Goal: Task Accomplishment & Management: Complete application form

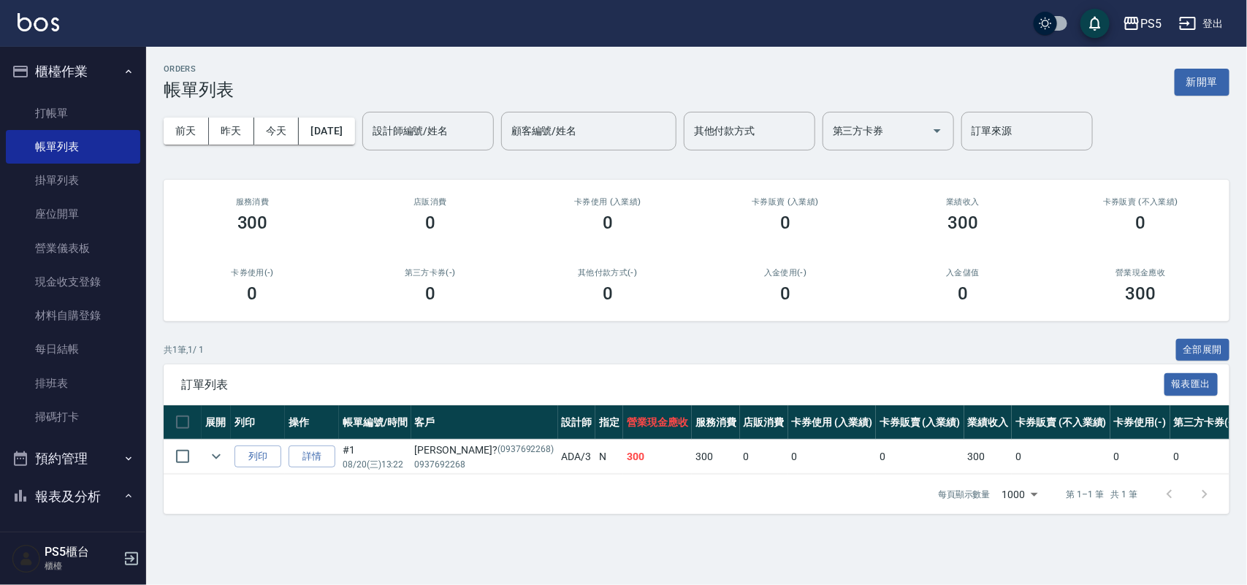
drag, startPoint x: 0, startPoint y: 0, endPoint x: 424, endPoint y: 88, distance: 432.6
click at [429, 90] on div "ORDERS 帳單列表 新開單" at bounding box center [697, 82] width 1066 height 36
click at [424, 88] on div "ORDERS 帳單列表 新開單" at bounding box center [697, 82] width 1066 height 36
click at [56, 104] on link "打帳單" at bounding box center [73, 113] width 134 height 34
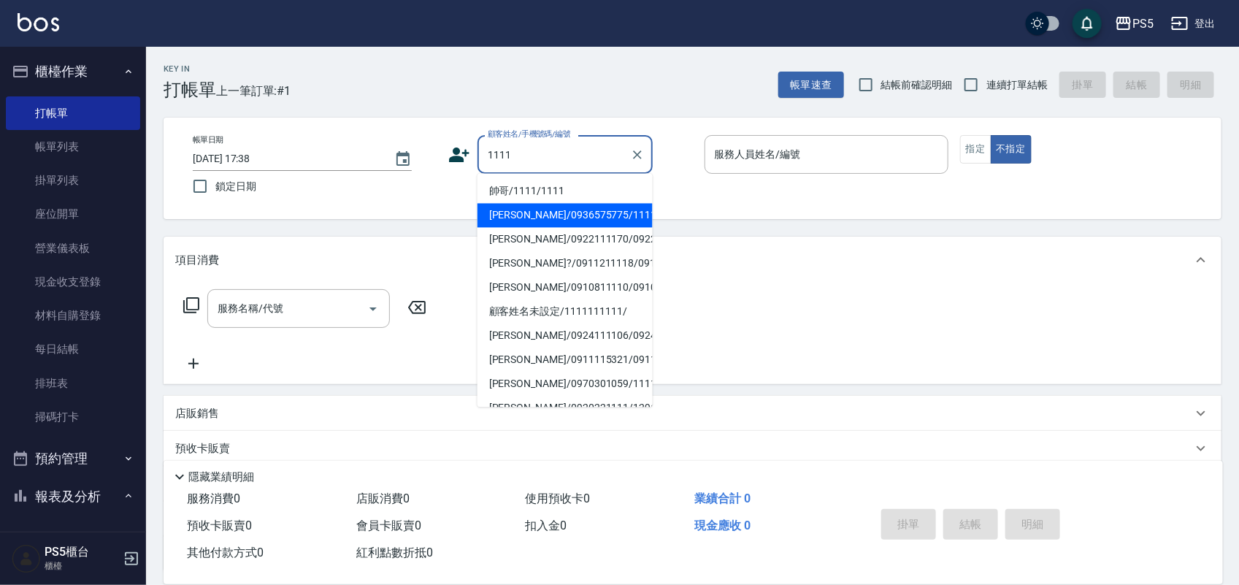
type input "[PERSON_NAME]/0936575775/11110"
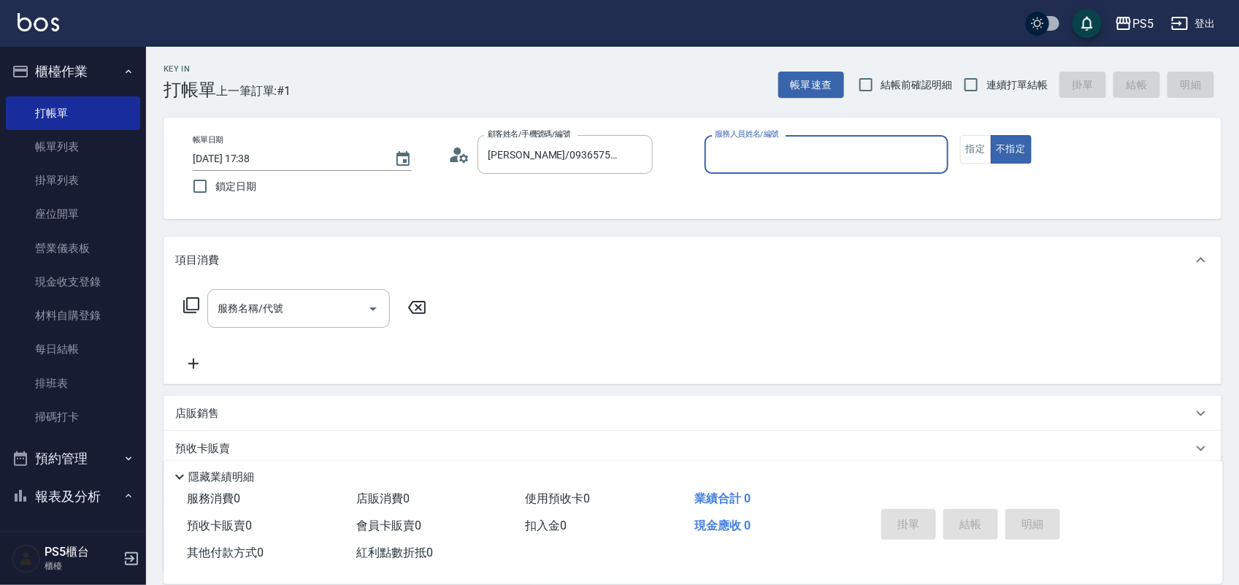
type input "Jolie-5"
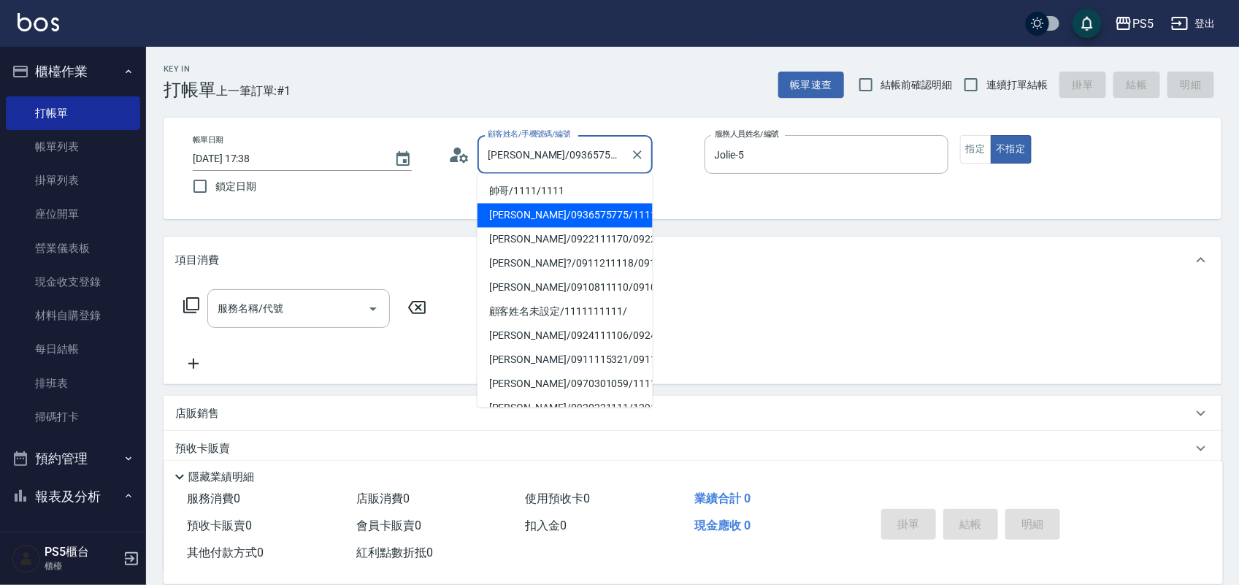
click at [593, 161] on input "[PERSON_NAME]/0936575775/11110" at bounding box center [554, 155] width 140 height 26
click at [635, 158] on icon "Clear" at bounding box center [637, 155] width 15 height 15
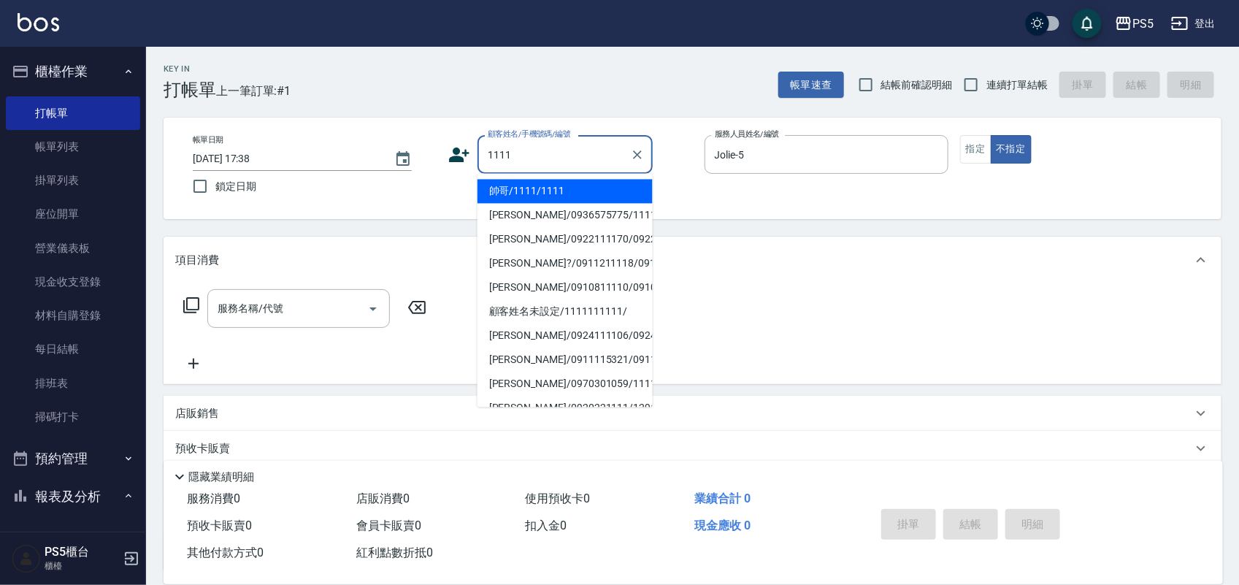
drag, startPoint x: 589, startPoint y: 175, endPoint x: 589, endPoint y: 183, distance: 8.1
click at [589, 183] on ul "帥哥/1111/1111 [PERSON_NAME]/0936575775/11110 [PERSON_NAME]/0922111170/0922111170…" at bounding box center [565, 291] width 175 height 234
click at [589, 183] on li "帥哥/1111/1111" at bounding box center [565, 192] width 175 height 24
type input "帥哥/1111/1111"
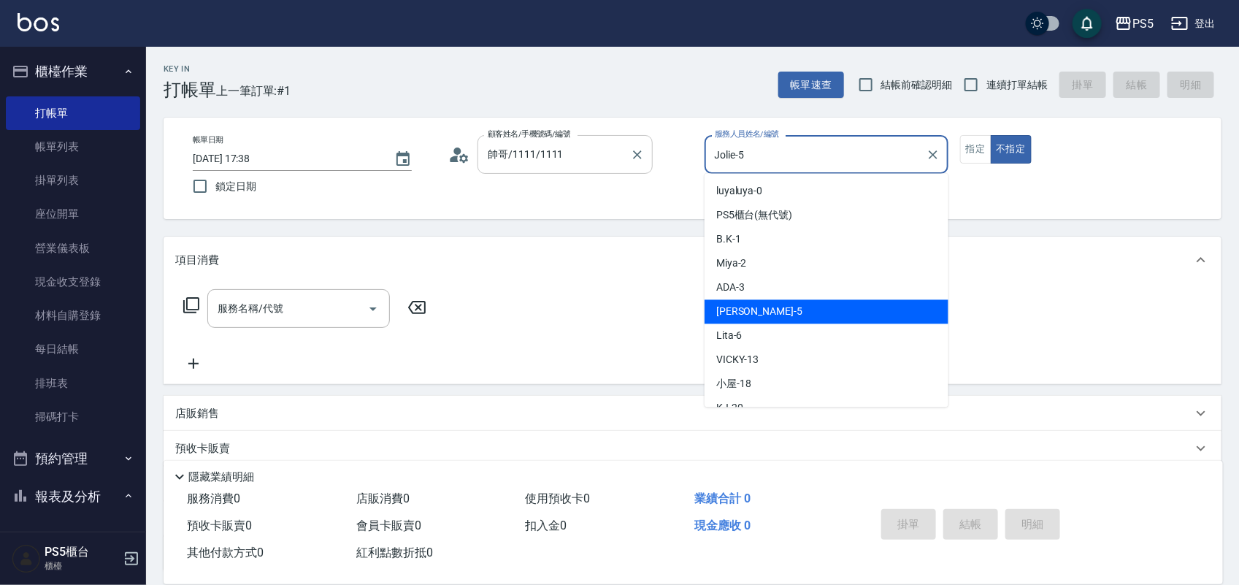
drag, startPoint x: 800, startPoint y: 162, endPoint x: 624, endPoint y: 167, distance: 176.1
click at [624, 167] on div "帳單日期 [DATE] 17:38 鎖定日期 顧客姓名/手機號碼/編號 帥哥/1111/1111 顧客姓名/手機號碼/編號 服務人員姓名/編號 [PERSON…" at bounding box center [692, 168] width 1023 height 66
type input "B.K-1"
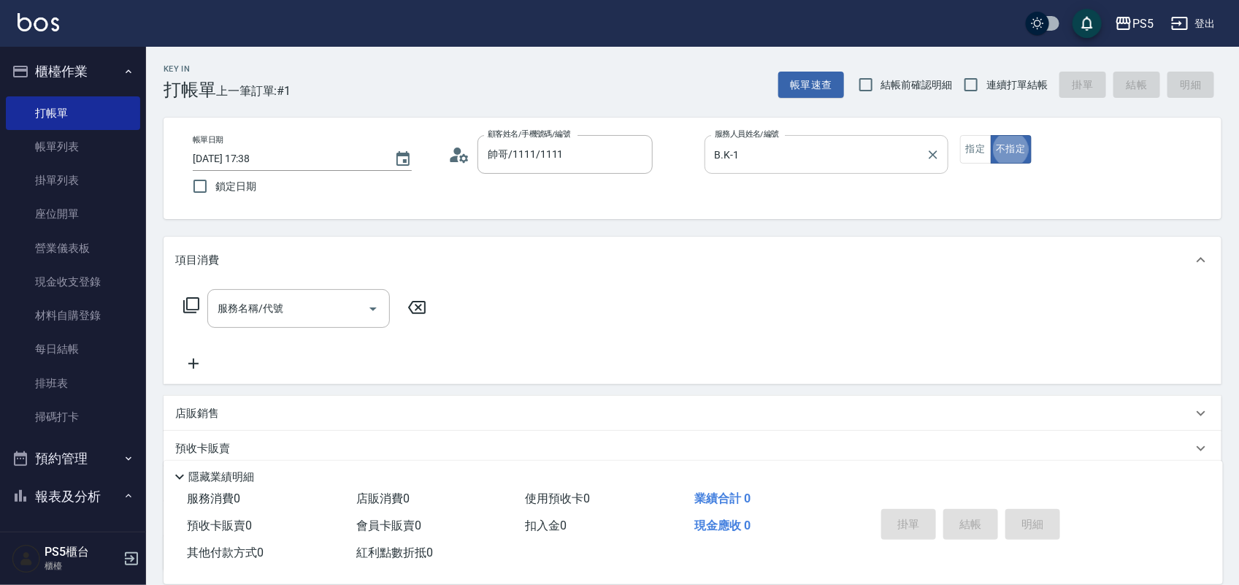
type button "false"
click at [966, 150] on button "指定" at bounding box center [975, 149] width 31 height 28
click at [326, 304] on input "服務名稱/代號" at bounding box center [288, 309] width 148 height 26
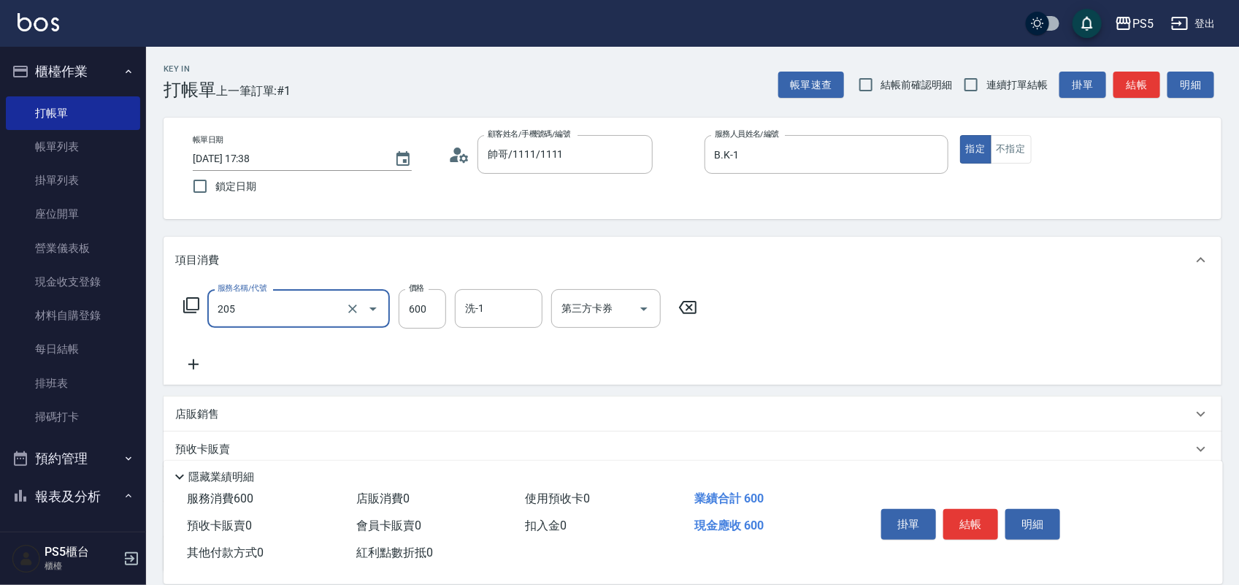
type input "A級洗剪600(205)"
click at [199, 359] on icon at bounding box center [193, 365] width 37 height 18
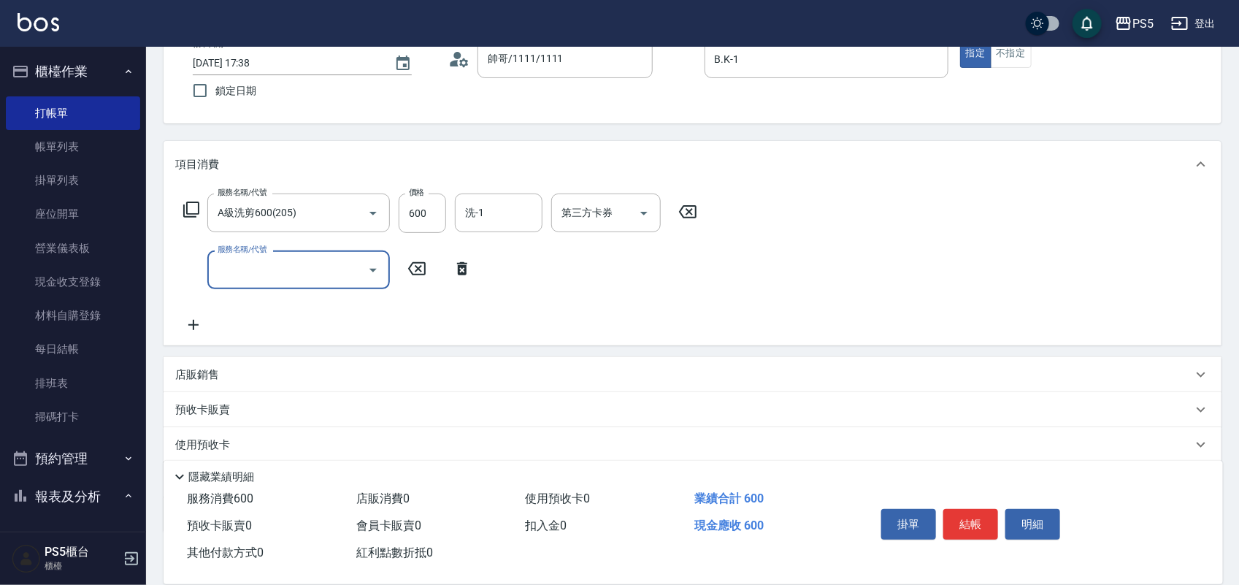
scroll to position [183, 0]
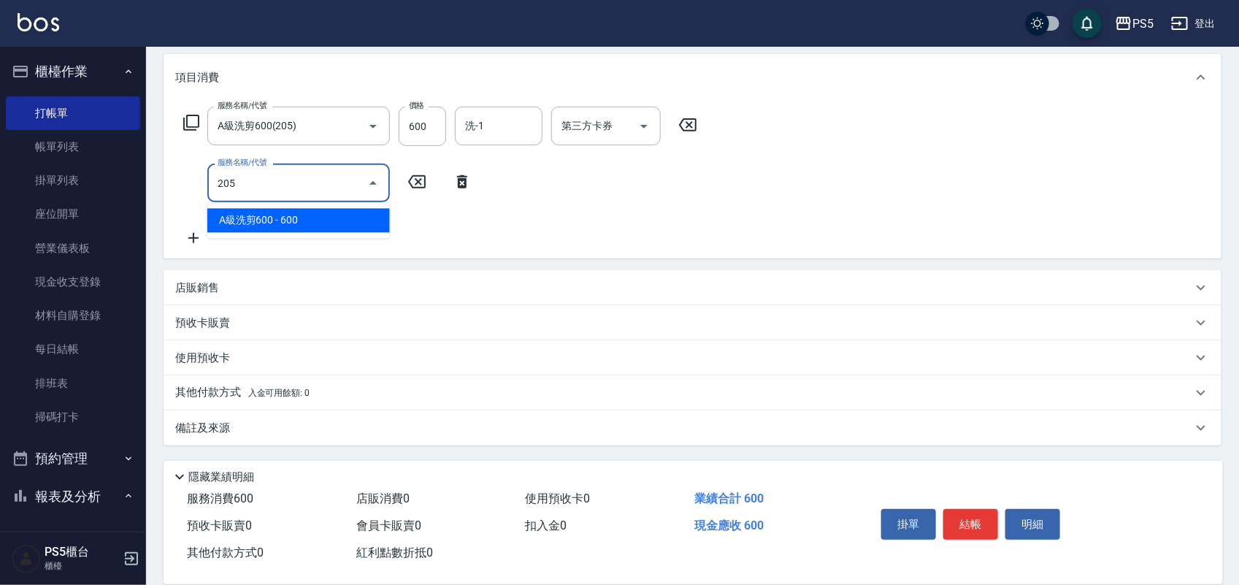
type input "A級洗剪600(205)"
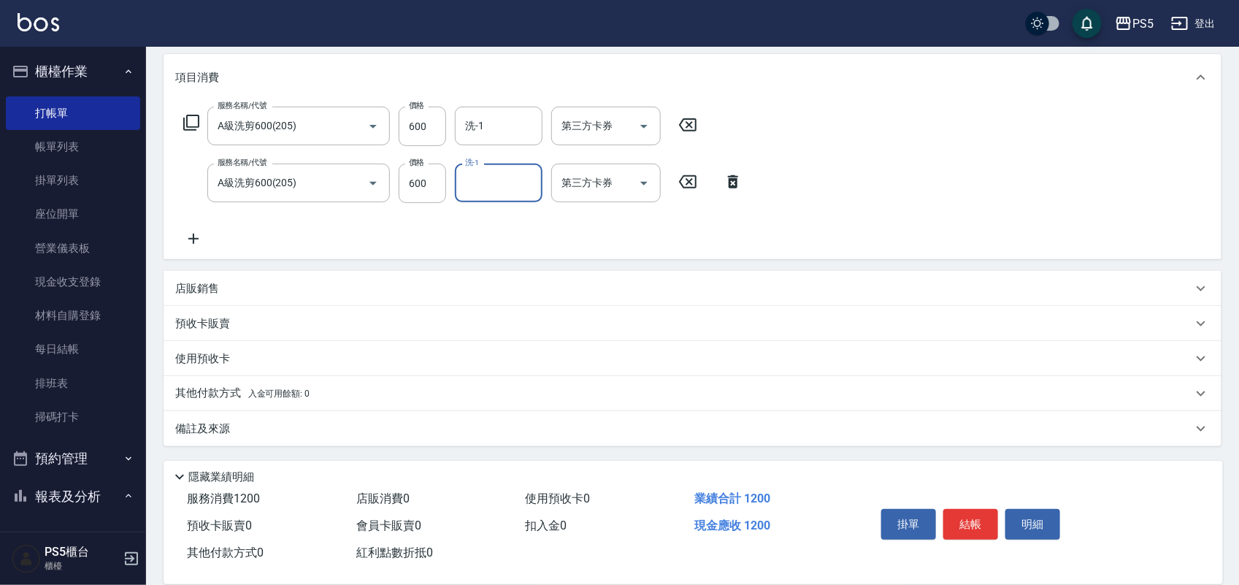
click at [199, 231] on icon at bounding box center [193, 239] width 37 height 18
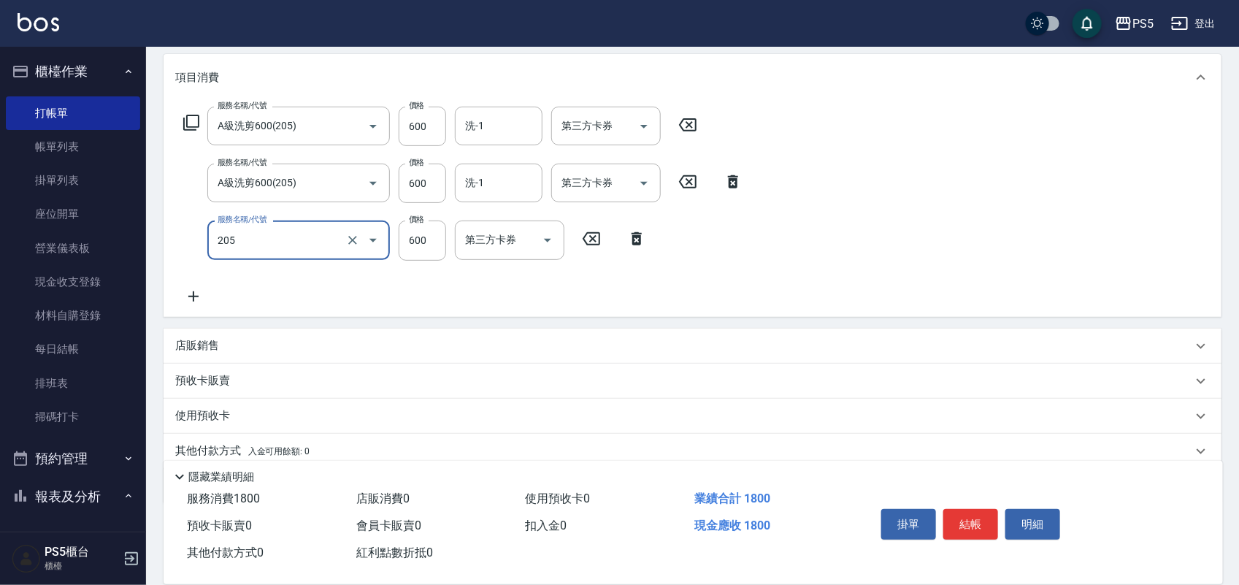
type input "A級洗剪600(205)"
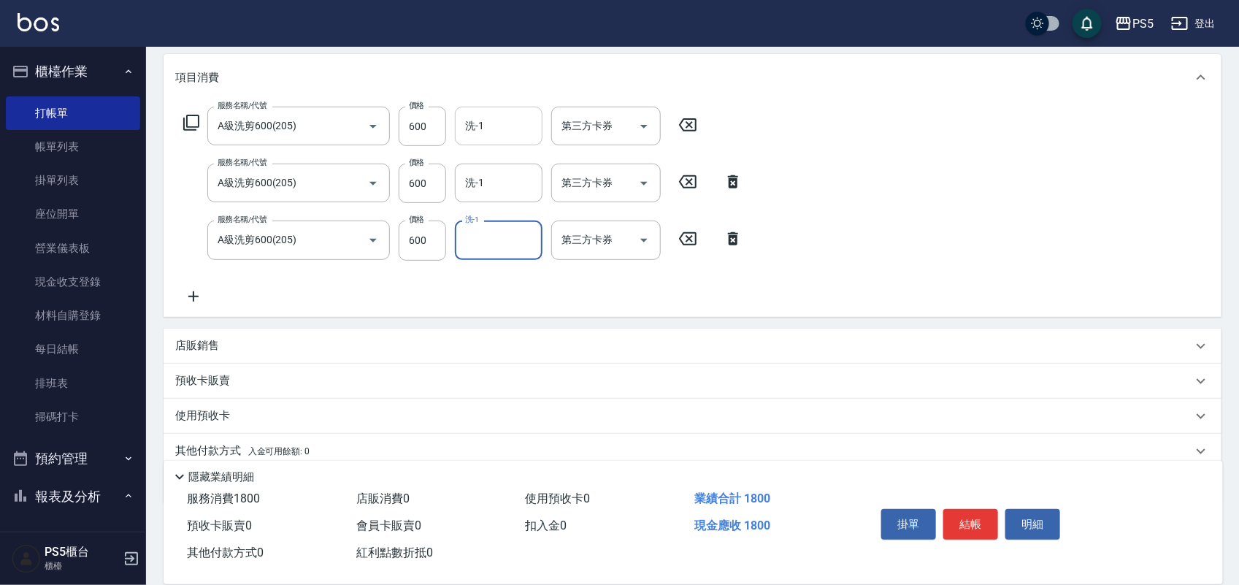
click at [499, 137] on input "洗-1" at bounding box center [499, 126] width 74 height 26
type input "咚咚-30"
click at [527, 181] on input "洗-1" at bounding box center [499, 183] width 74 height 26
type input "咚咚-30"
click at [527, 229] on input "洗-1" at bounding box center [499, 240] width 74 height 26
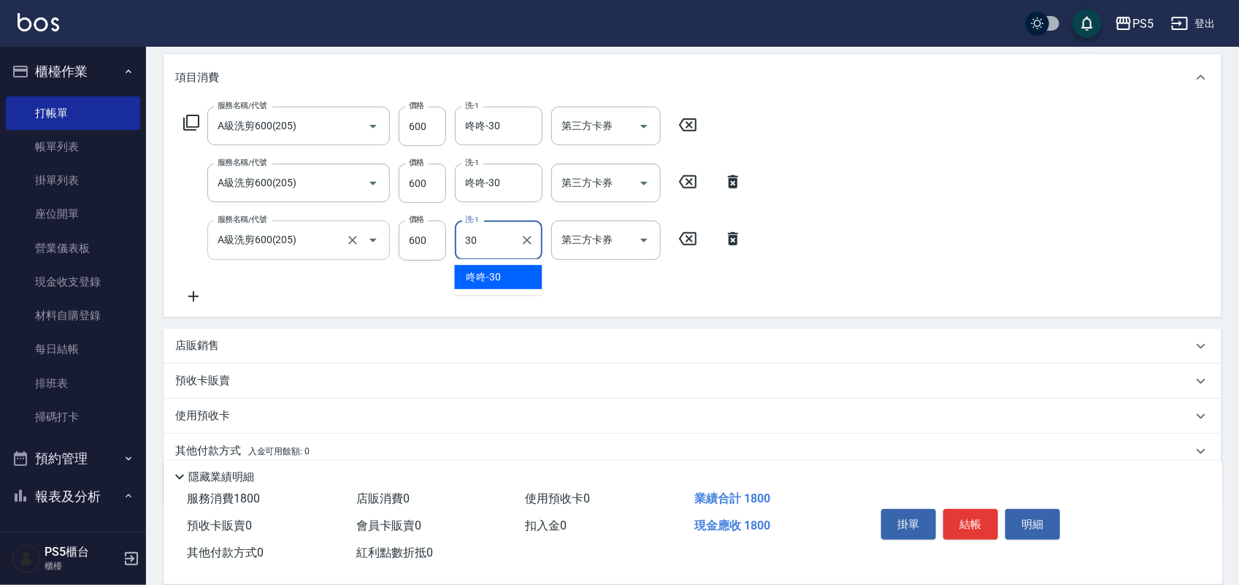
type input "咚咚-30"
click at [186, 297] on icon at bounding box center [193, 297] width 37 height 18
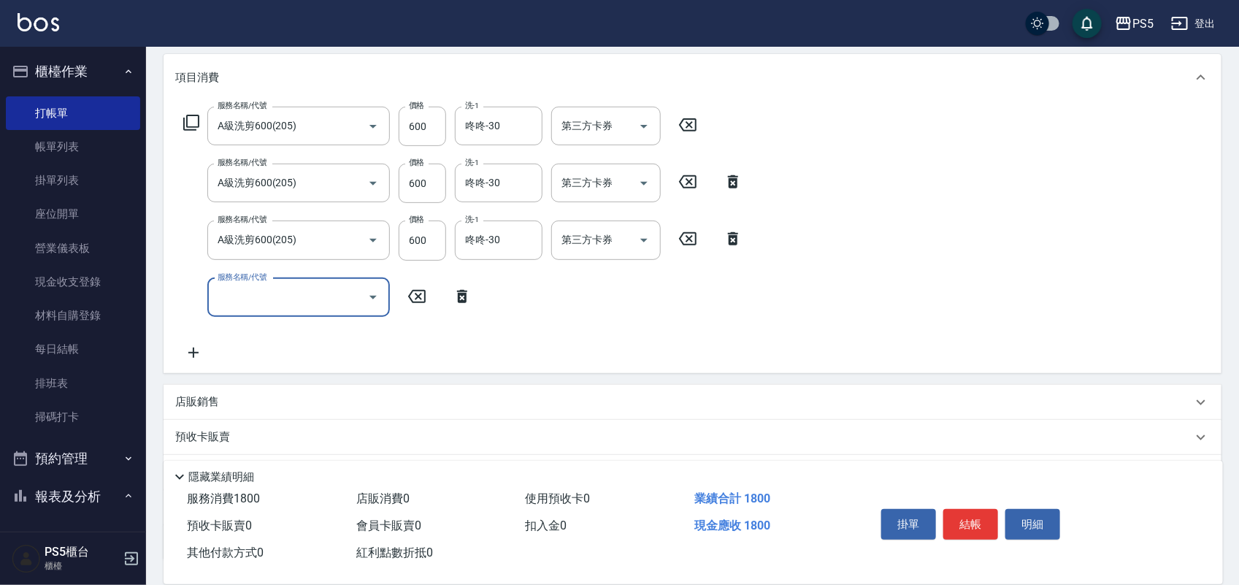
click at [267, 294] on input "服務名稱/代號" at bounding box center [288, 298] width 148 height 26
type input "基本染髮(401)"
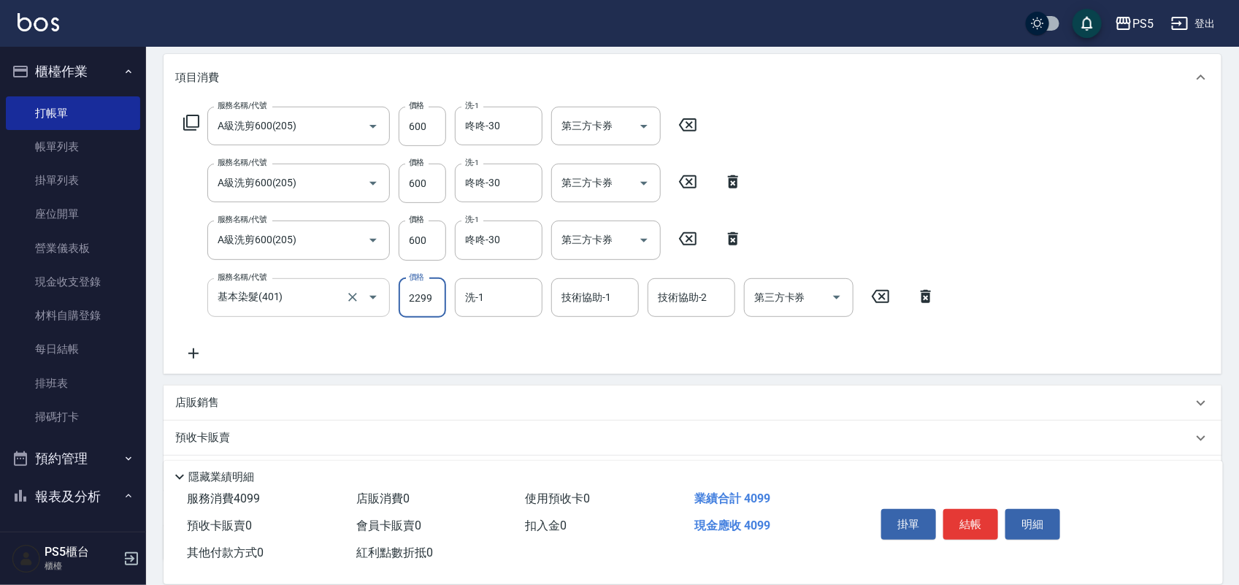
type input "2299"
type input "咚咚-30"
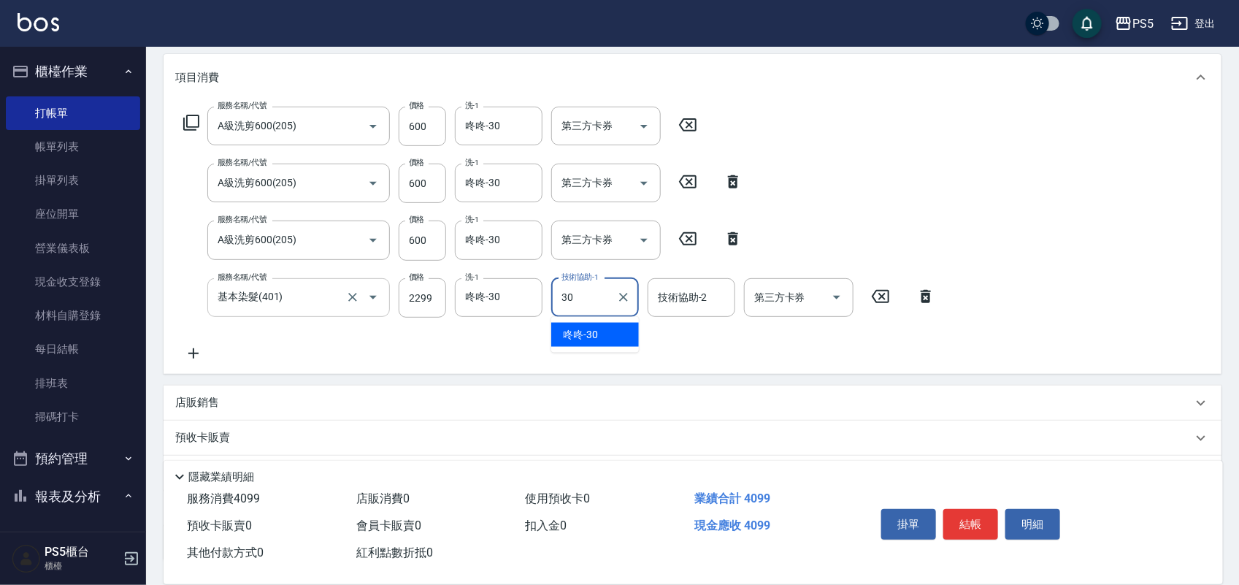
type input "咚咚-30"
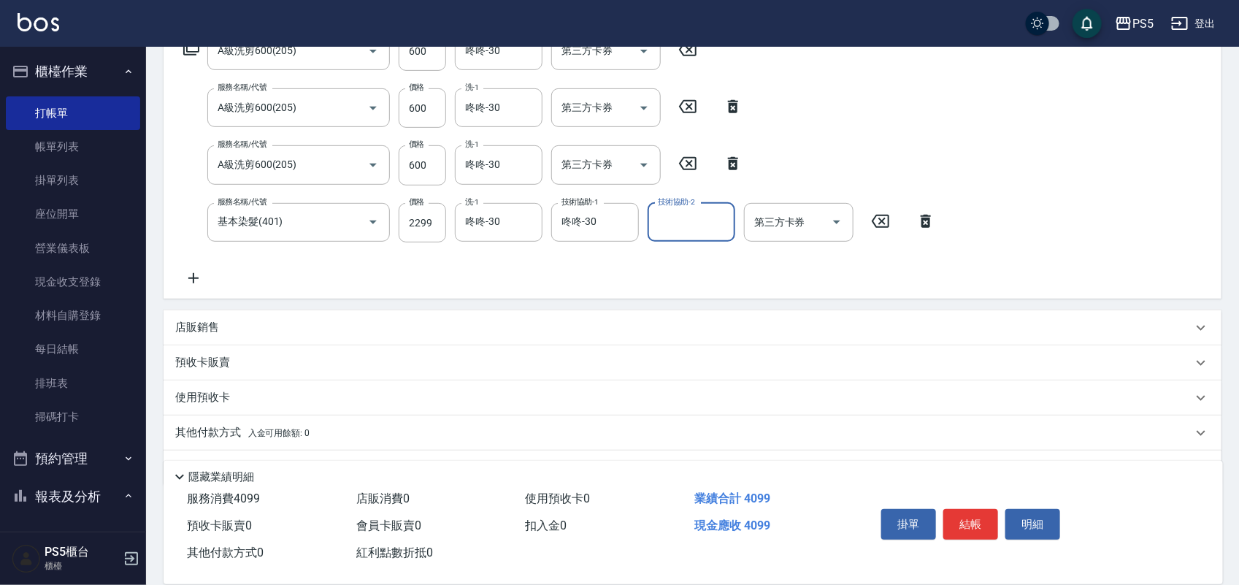
scroll to position [297, 0]
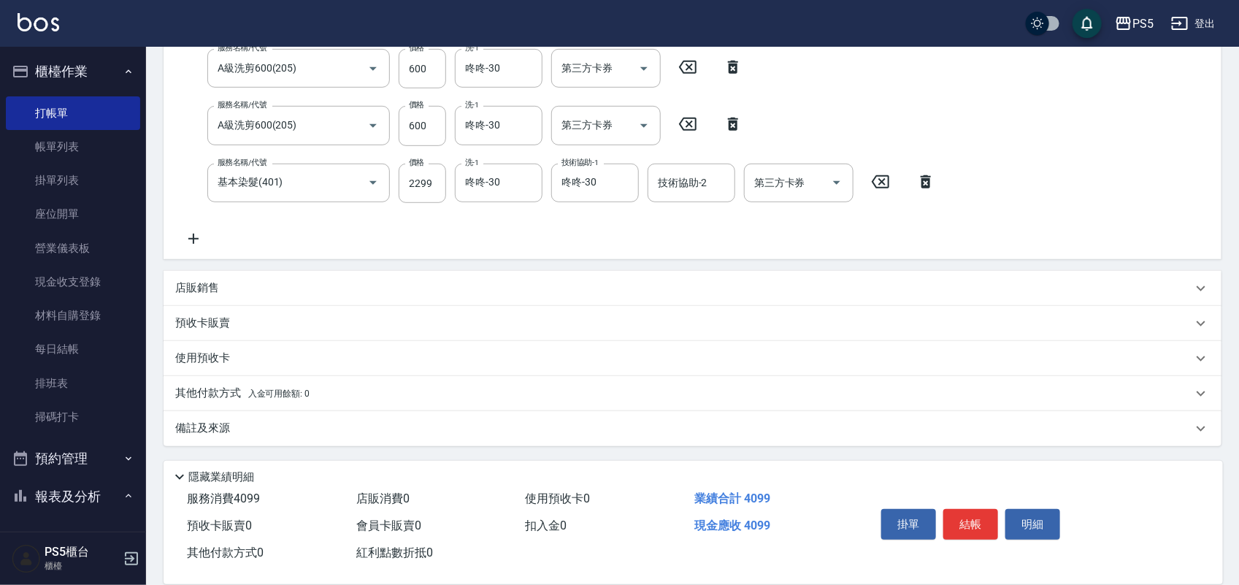
click at [229, 288] on div "店販銷售" at bounding box center [683, 287] width 1017 height 15
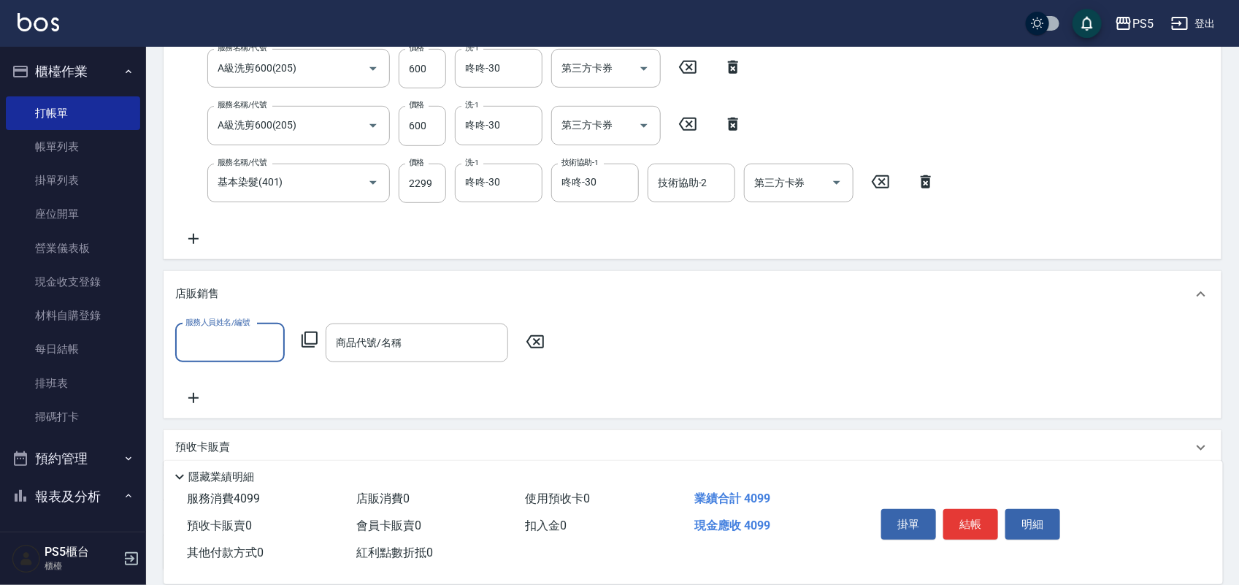
scroll to position [0, 0]
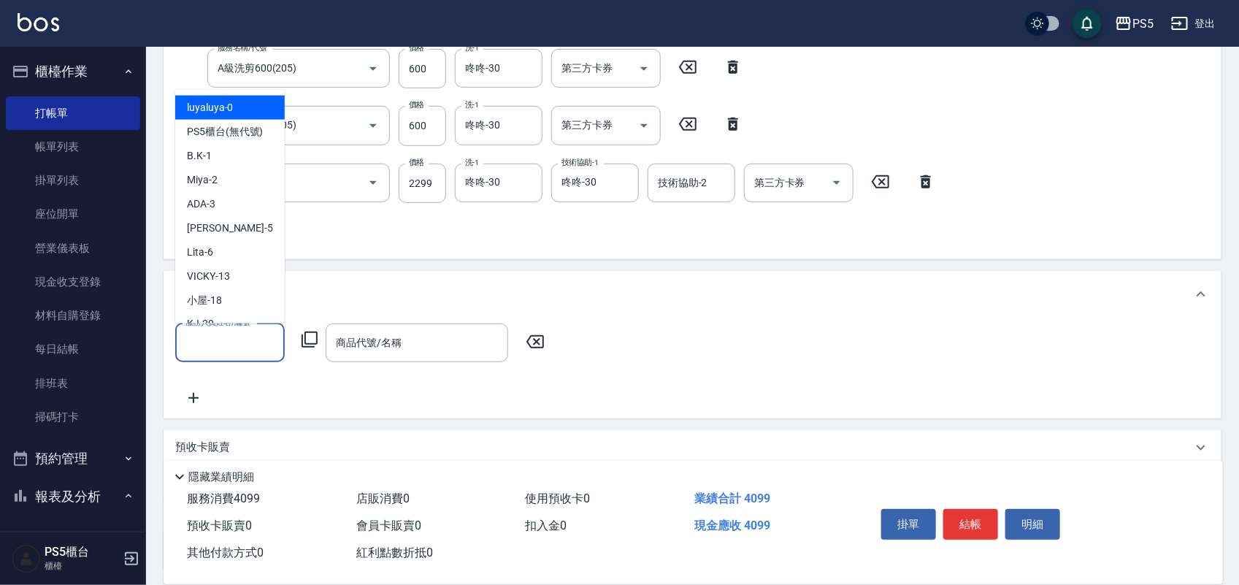
click at [256, 333] on input "服務人員姓名/編號" at bounding box center [230, 343] width 96 height 26
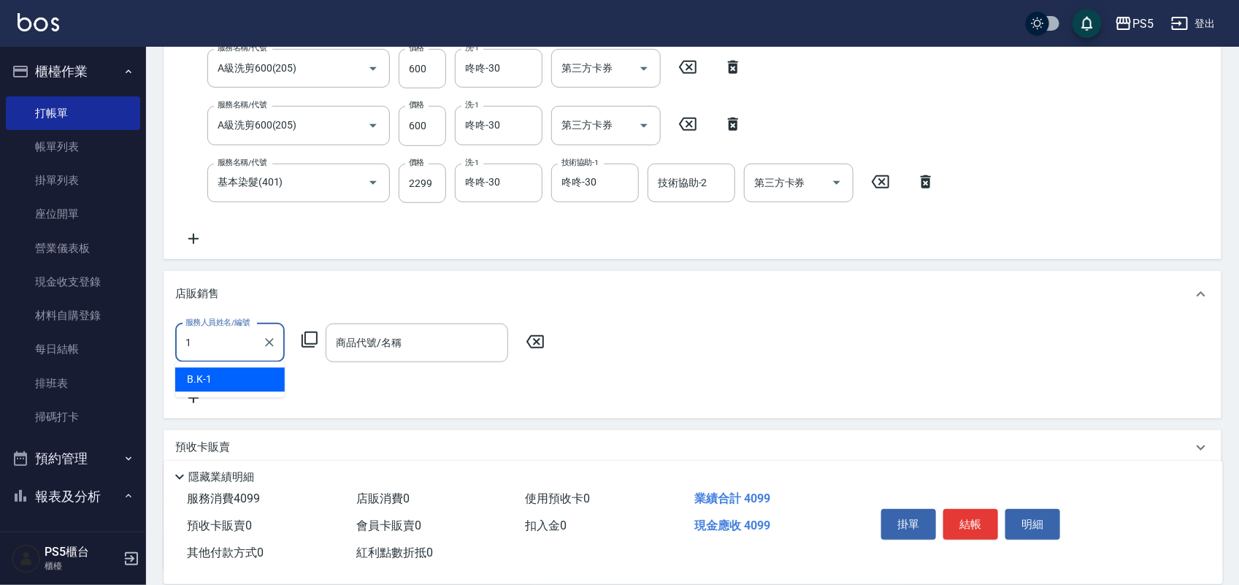
type input "B.K-1"
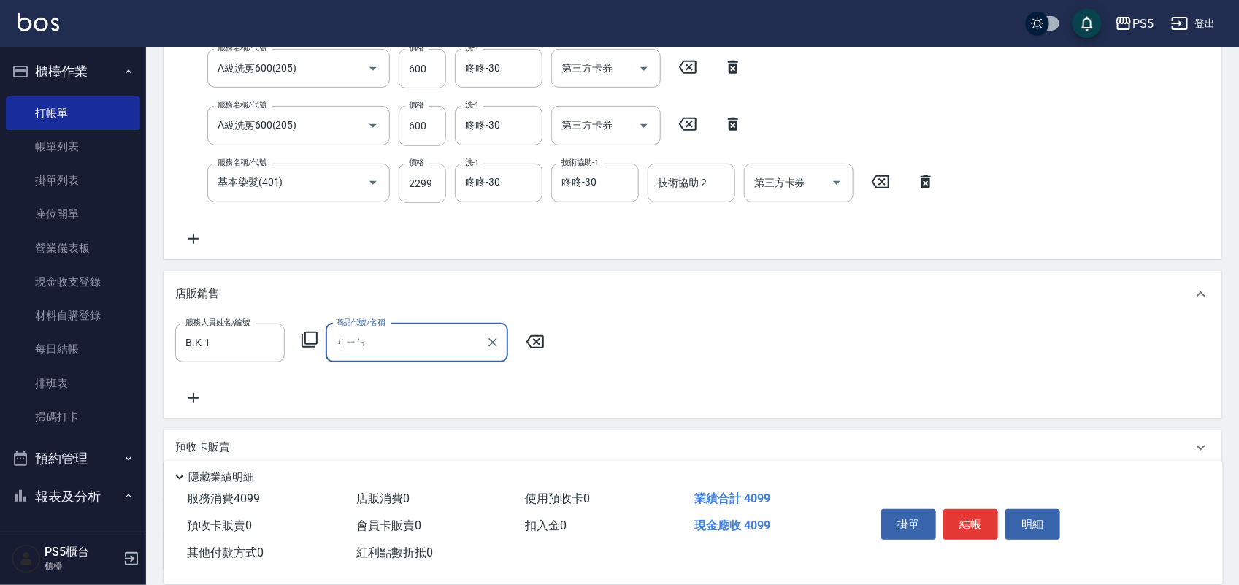
type input "金"
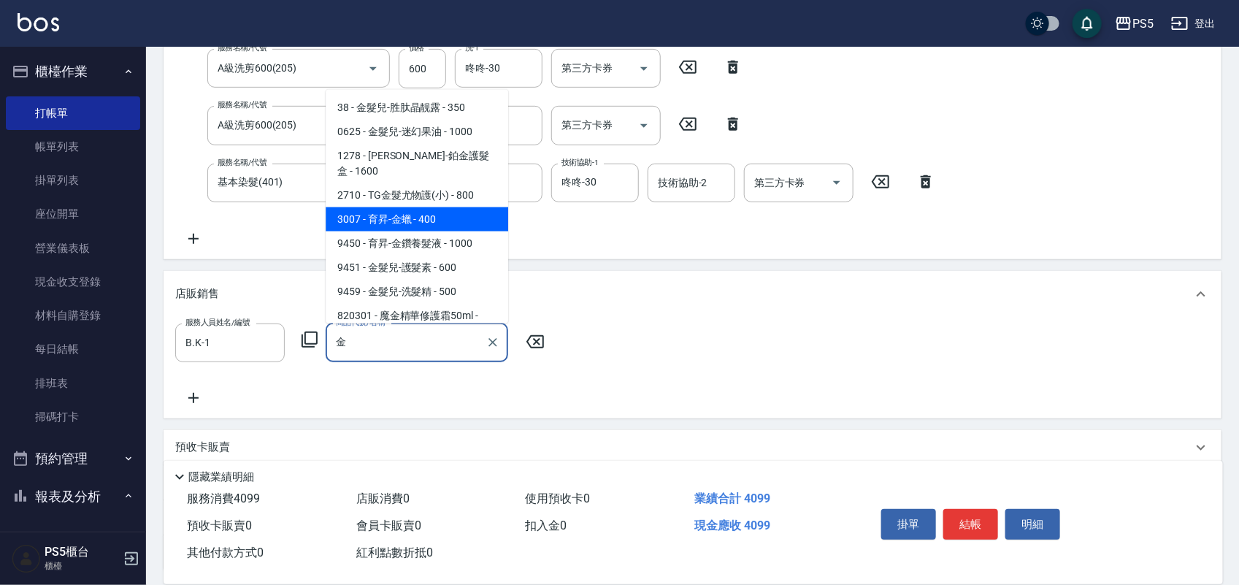
click at [372, 207] on span "3007 - 育昇-金蠟 - 400" at bounding box center [417, 219] width 183 height 24
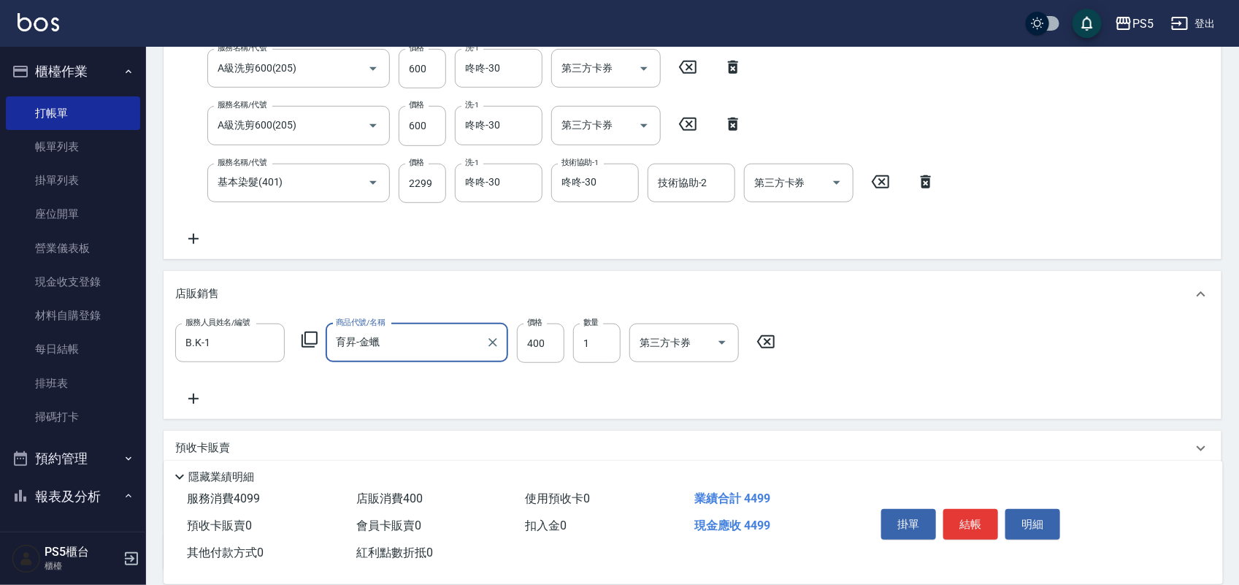
type input "育昇-金蠟"
click at [724, 261] on div "項目消費 服務名稱/代號 A級洗剪600(205) 服務名稱/代號 價格 600 價格 洗-1 咚咚-30 洗-1 第三方卡券 第三方卡券 服務名稱/代號 A…" at bounding box center [693, 255] width 1058 height 632
click at [674, 240] on div "服務名稱/代號 A級洗剪600(205) 服務名稱/代號 價格 600 價格 洗-1 咚咚-30 洗-1 第三方卡券 第三方卡券 服務名稱/代號 A級洗剪60…" at bounding box center [559, 120] width 769 height 256
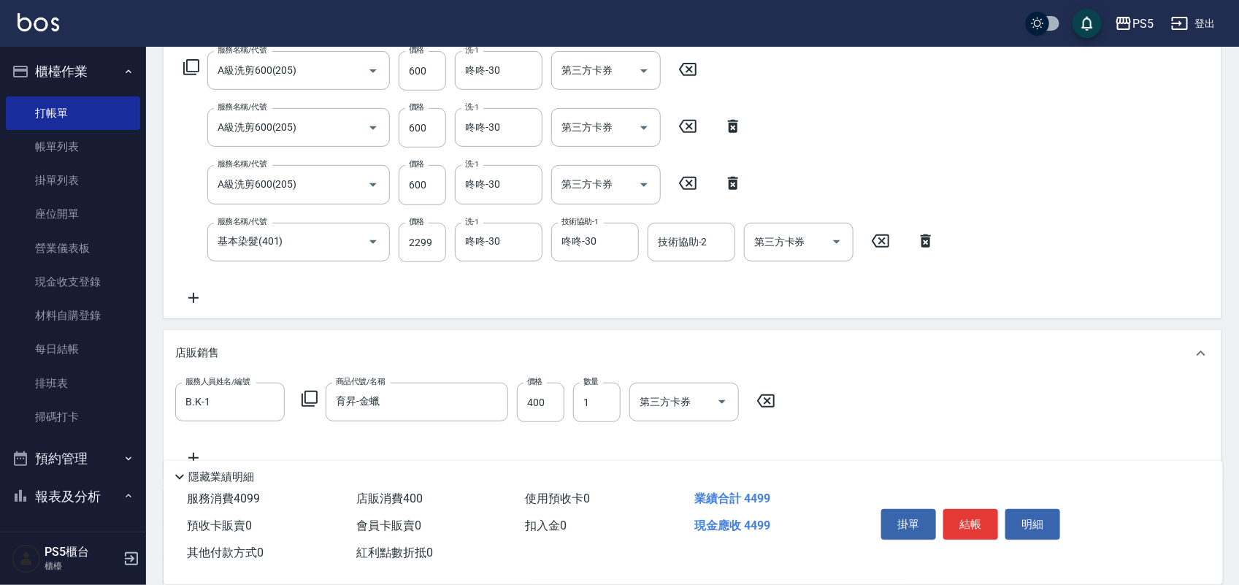
scroll to position [206, 0]
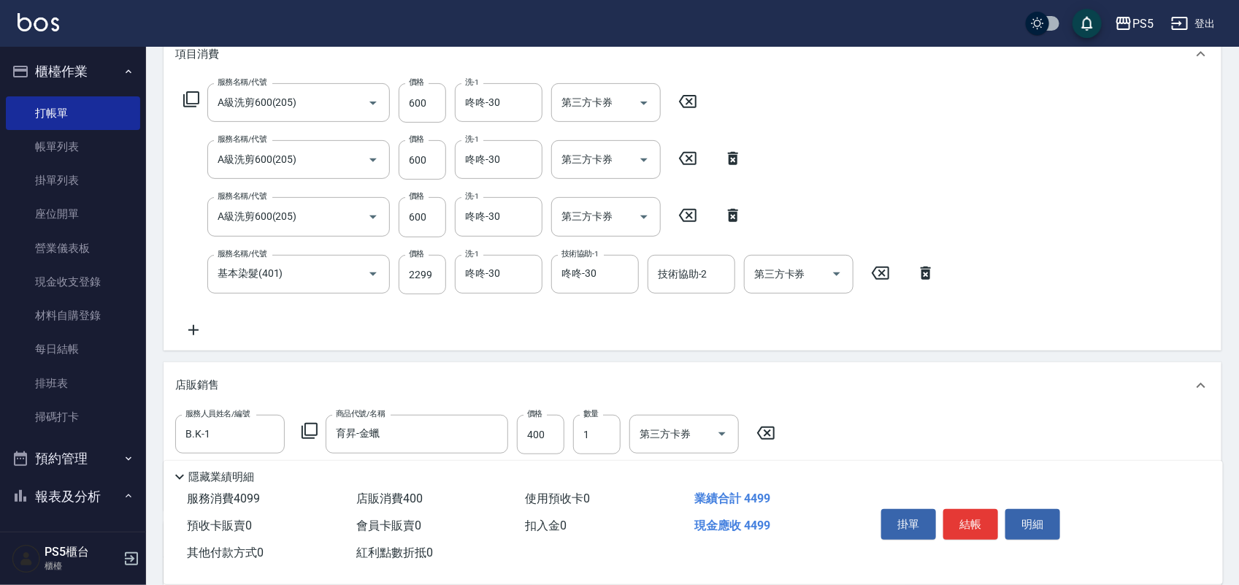
click at [729, 163] on icon at bounding box center [733, 158] width 10 height 13
type input "基本染髮(401)"
type input "2299"
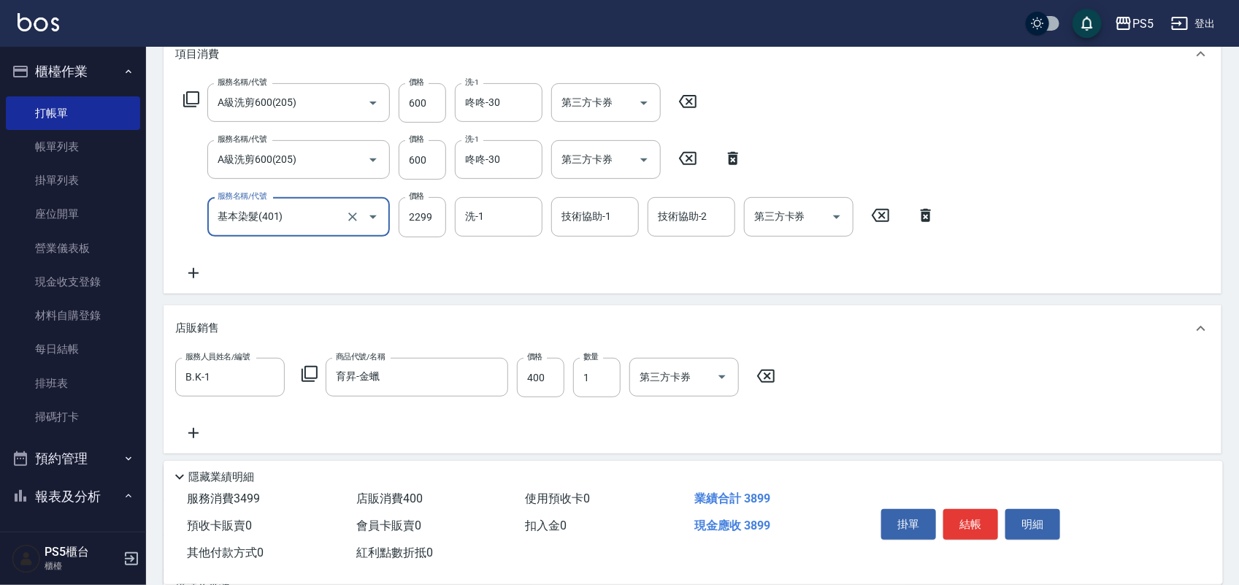
click at [739, 158] on icon at bounding box center [733, 159] width 37 height 18
type input "基本染髮(401)"
type input "2299"
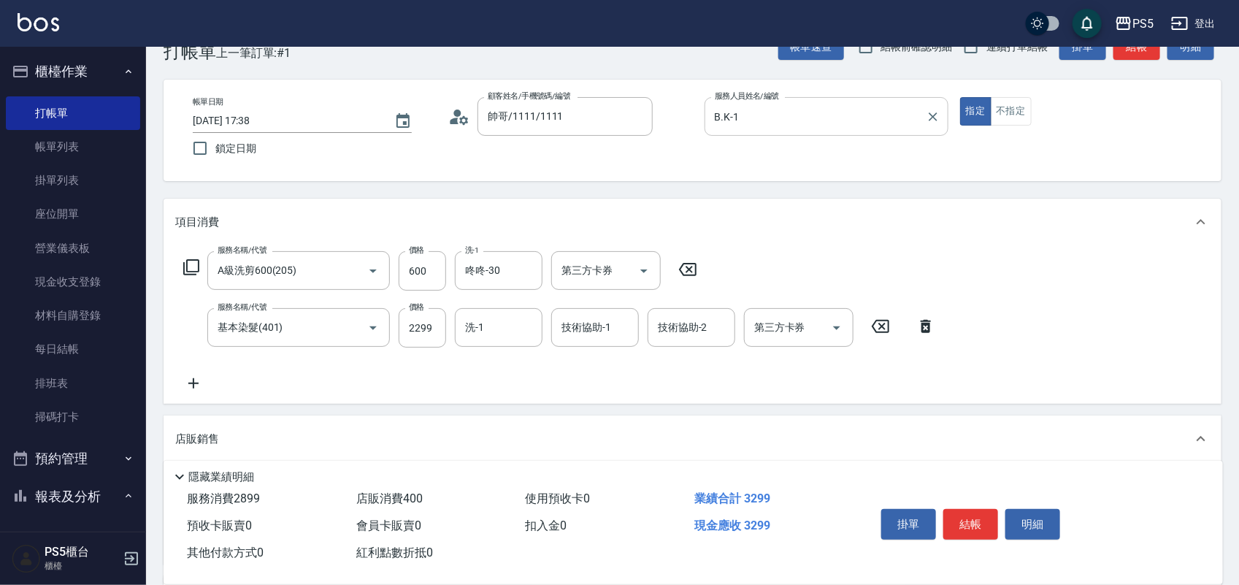
scroll to position [23, 0]
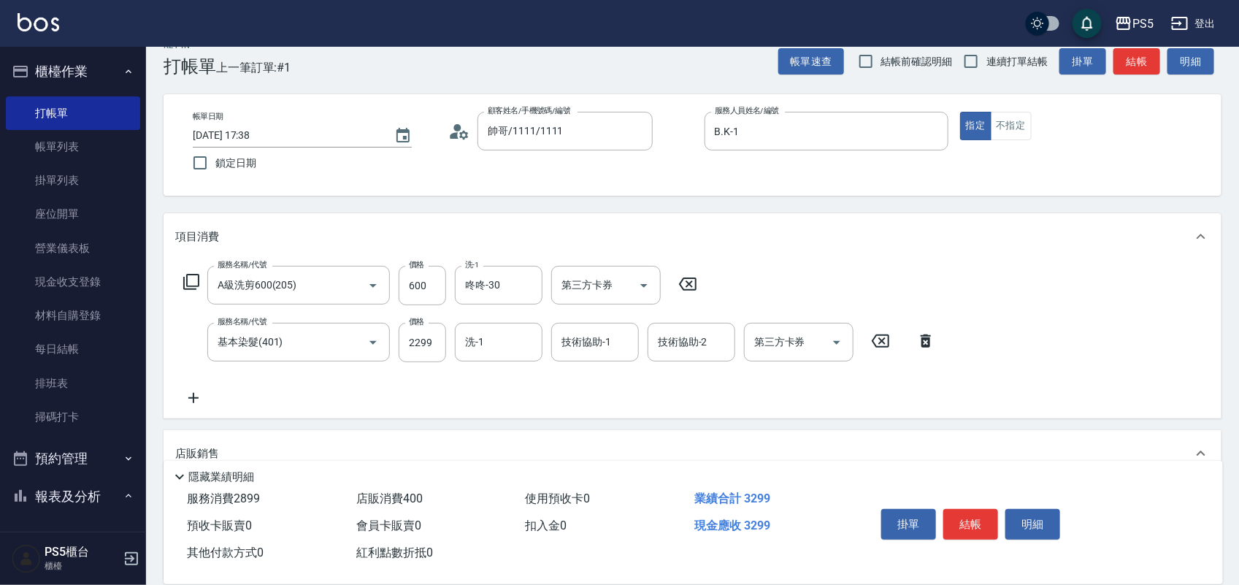
click at [768, 205] on div "Key In 打帳單 上一筆訂單:#1 帳單速查 結帳前確認明細 連續打單結帳 掛單 結帳 明細 帳單日期 [DATE] 17:38 鎖定日期 顧客姓名/手機…" at bounding box center [692, 446] width 1093 height 847
click at [694, 279] on icon at bounding box center [688, 284] width 37 height 18
click at [513, 205] on div "Key In 打帳單 上一筆訂單:#1 帳單速查 結帳前確認明細 連續打單結帳 掛單 結帳 明細 帳單日期 [DATE] 17:38 鎖定日期 顧客姓名/手機…" at bounding box center [692, 446] width 1093 height 846
click at [340, 281] on input "服務名稱/代號" at bounding box center [288, 285] width 148 height 26
type input "洗剪400(201)"
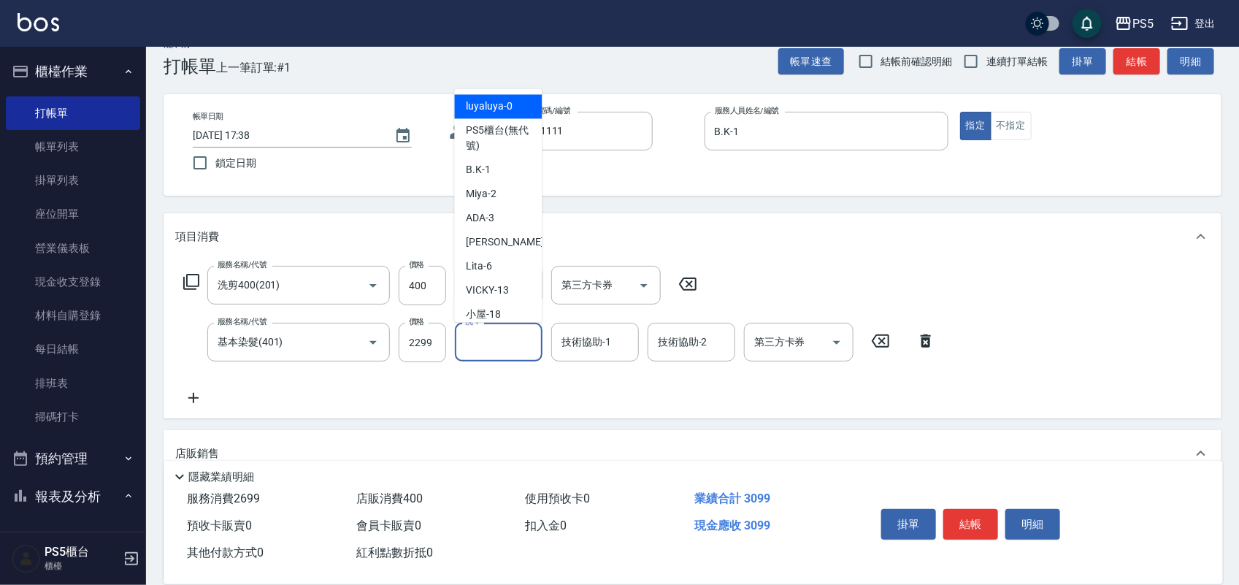
click at [497, 344] on input "洗-1" at bounding box center [499, 342] width 74 height 26
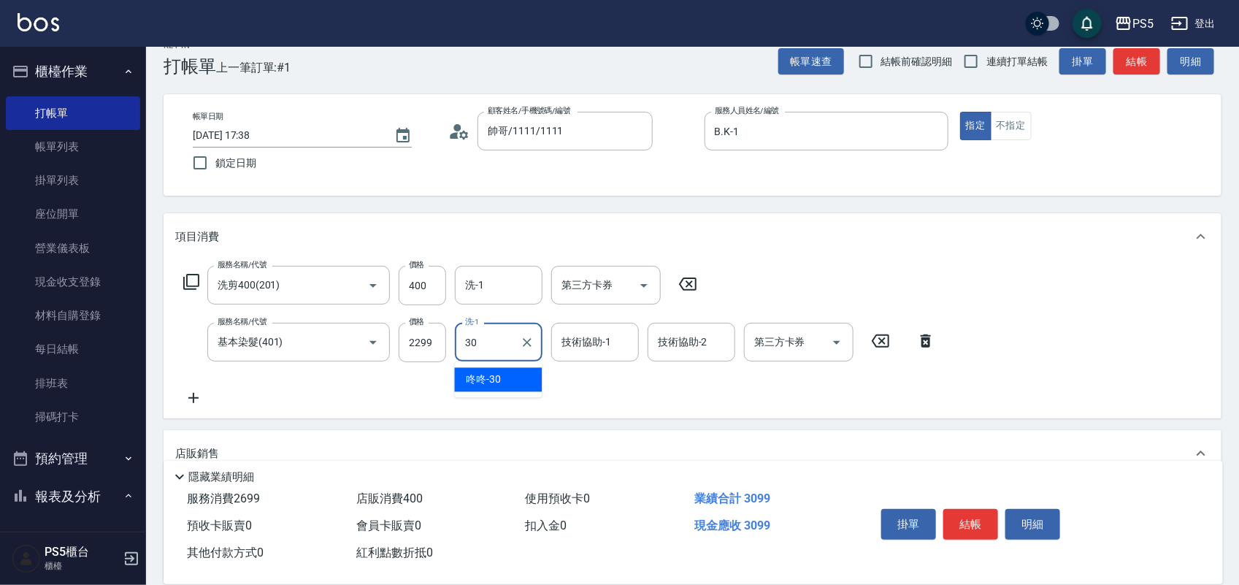
type input "咚咚-30"
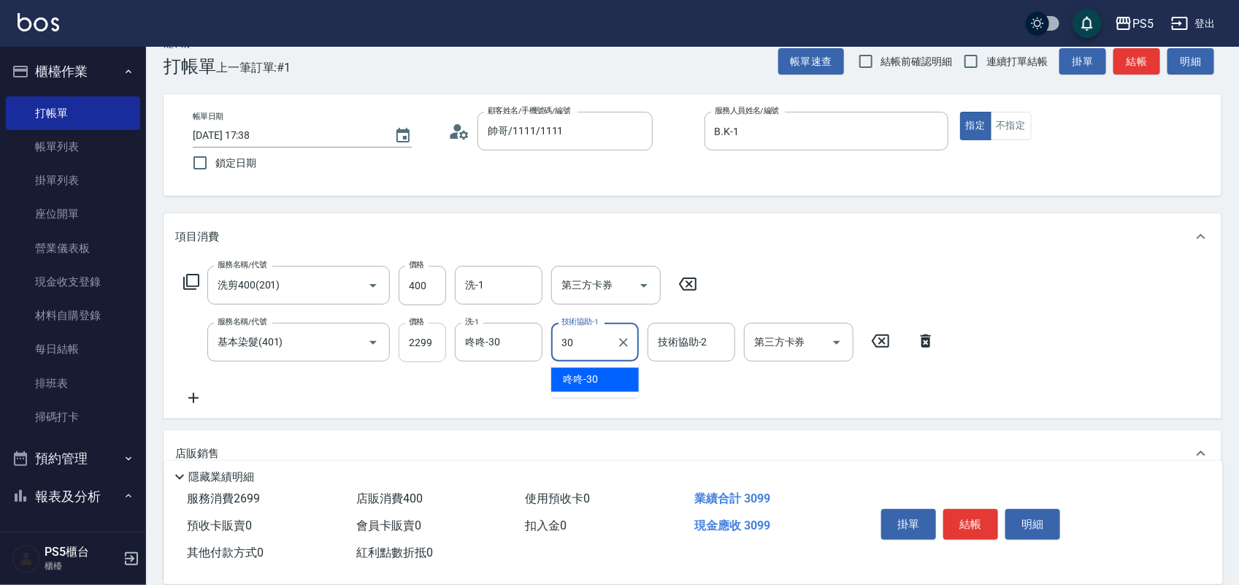
type input "咚咚-30"
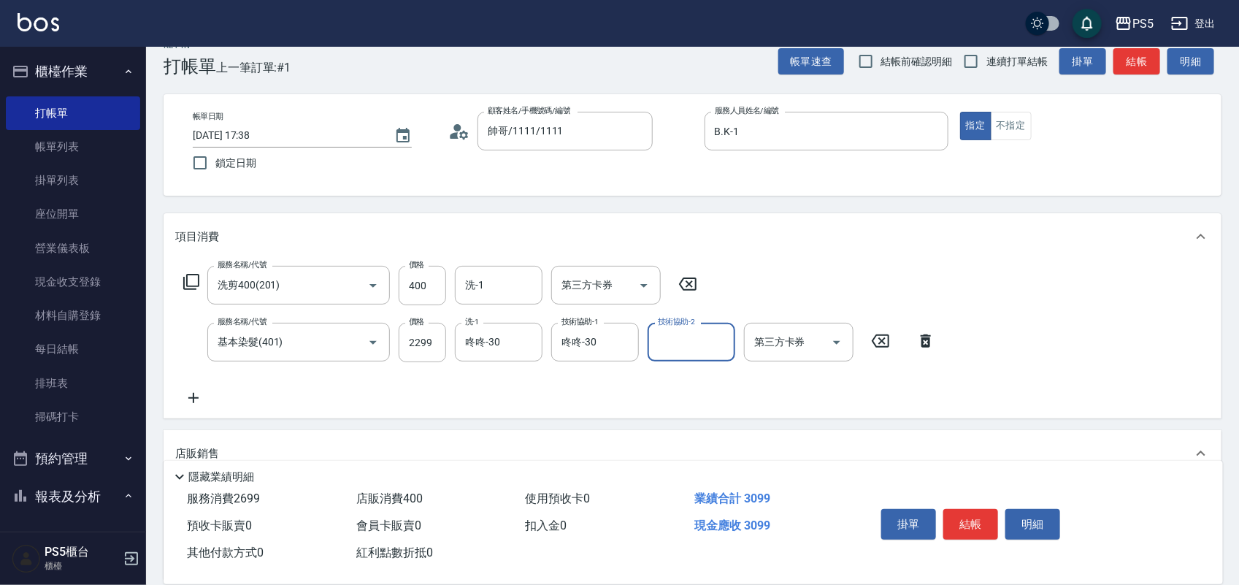
click at [197, 398] on icon at bounding box center [193, 398] width 10 height 10
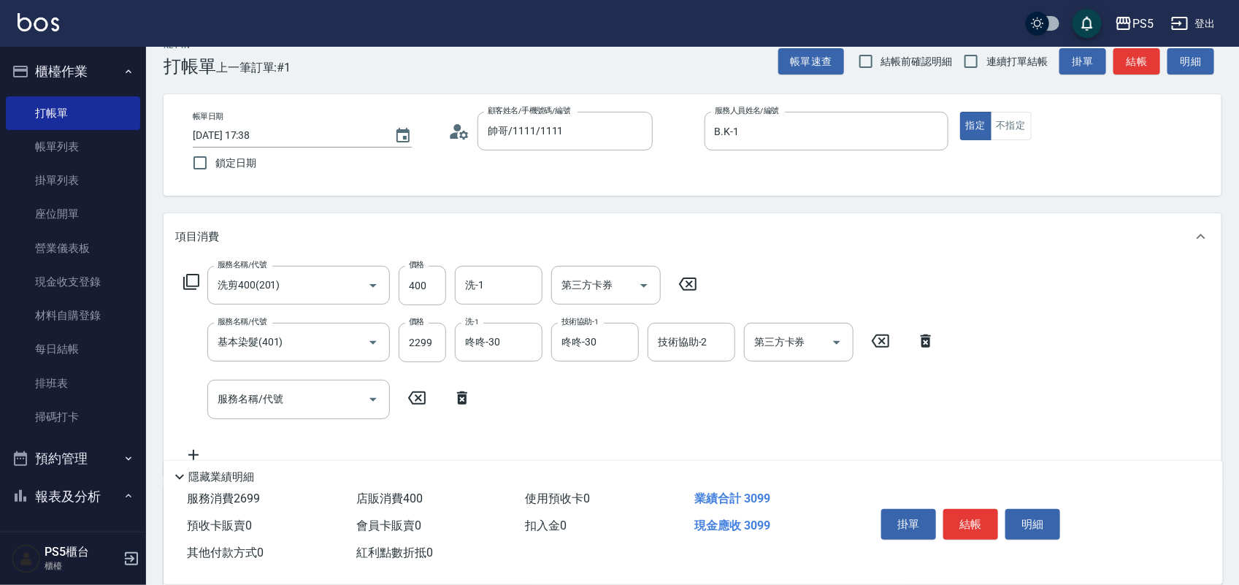
click at [197, 398] on div "服務名稱/代號 服務名稱/代號" at bounding box center [327, 399] width 305 height 39
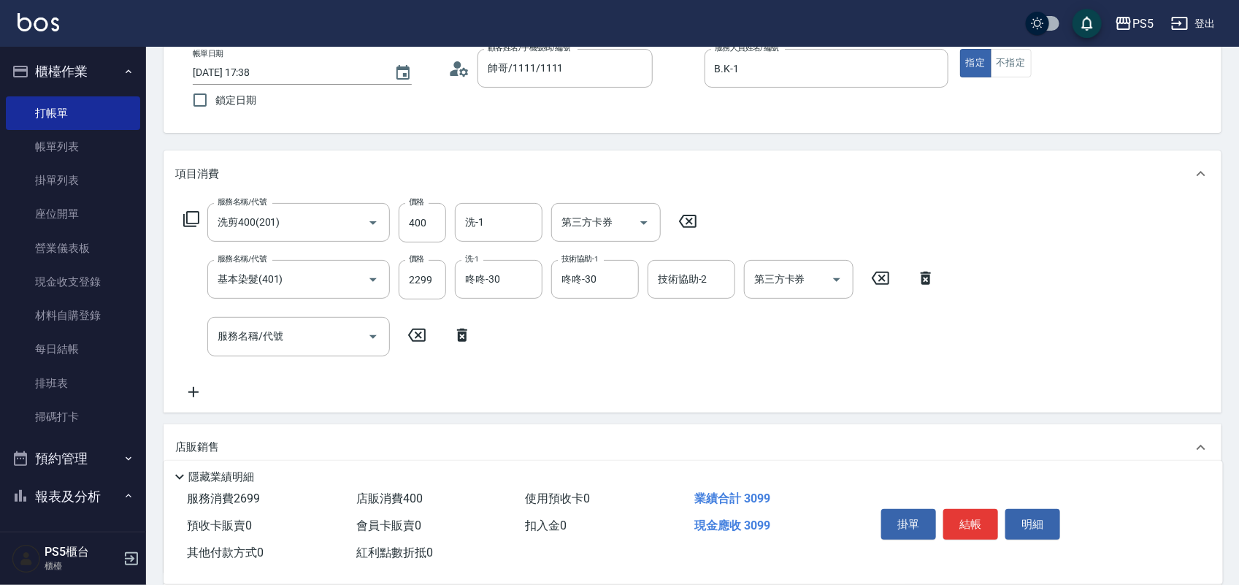
scroll to position [115, 0]
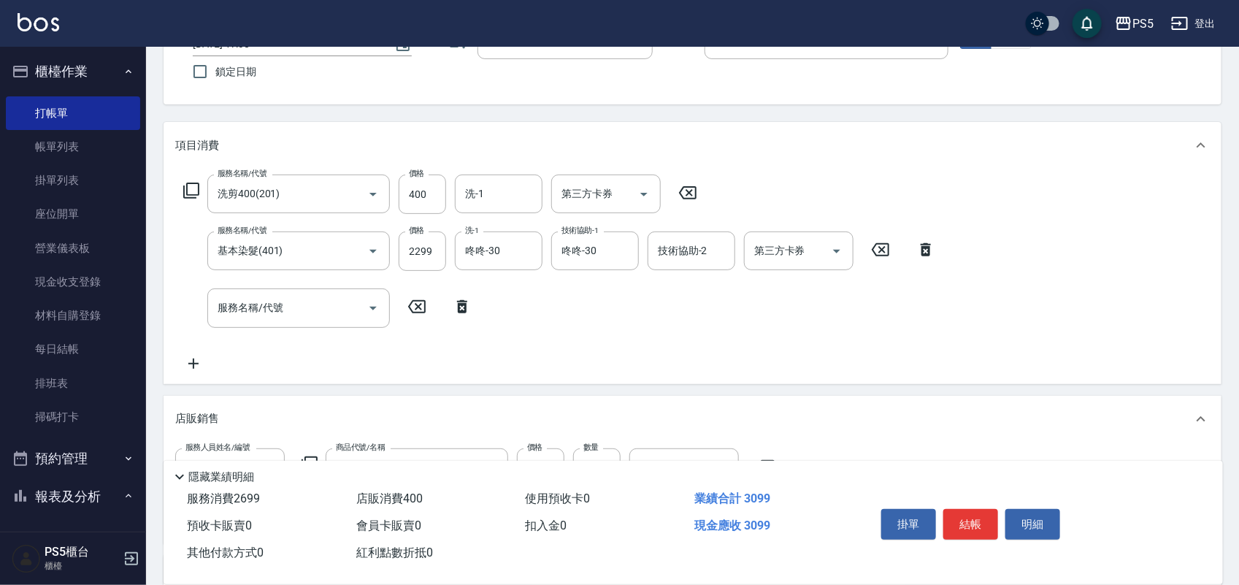
click at [194, 367] on icon at bounding box center [193, 364] width 37 height 18
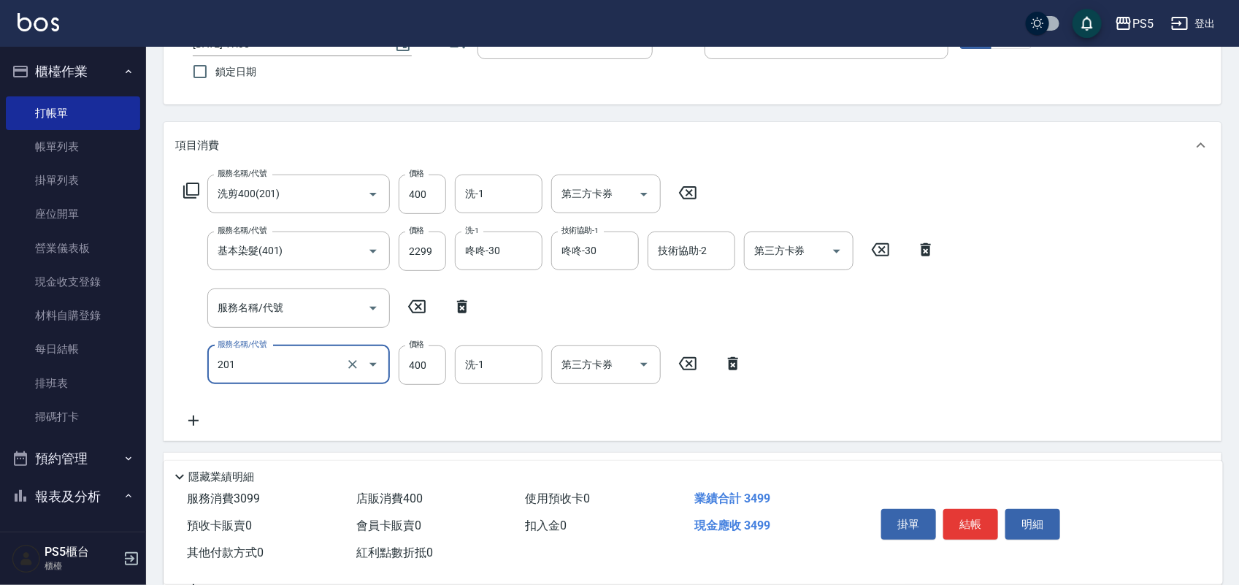
type input "洗剪400(201)"
click at [300, 300] on input "服務名稱/代號" at bounding box center [288, 308] width 148 height 26
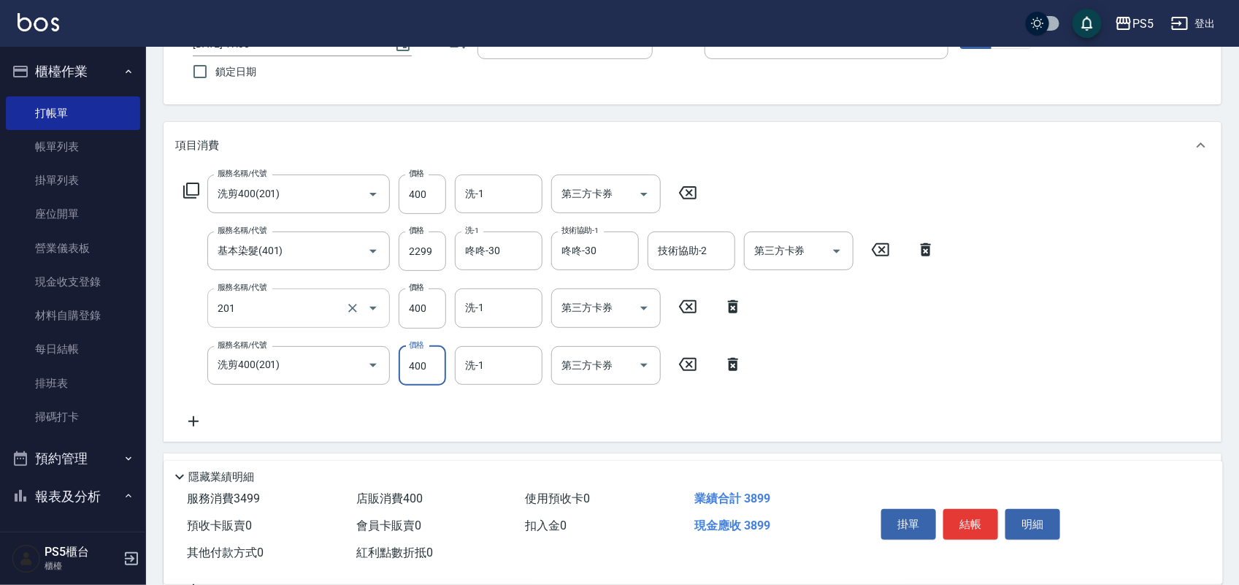
type input "洗剪400(201)"
type input "0"
click at [426, 304] on input "400" at bounding box center [422, 307] width 47 height 39
click at [435, 304] on input "400" at bounding box center [422, 307] width 47 height 39
type input "0"
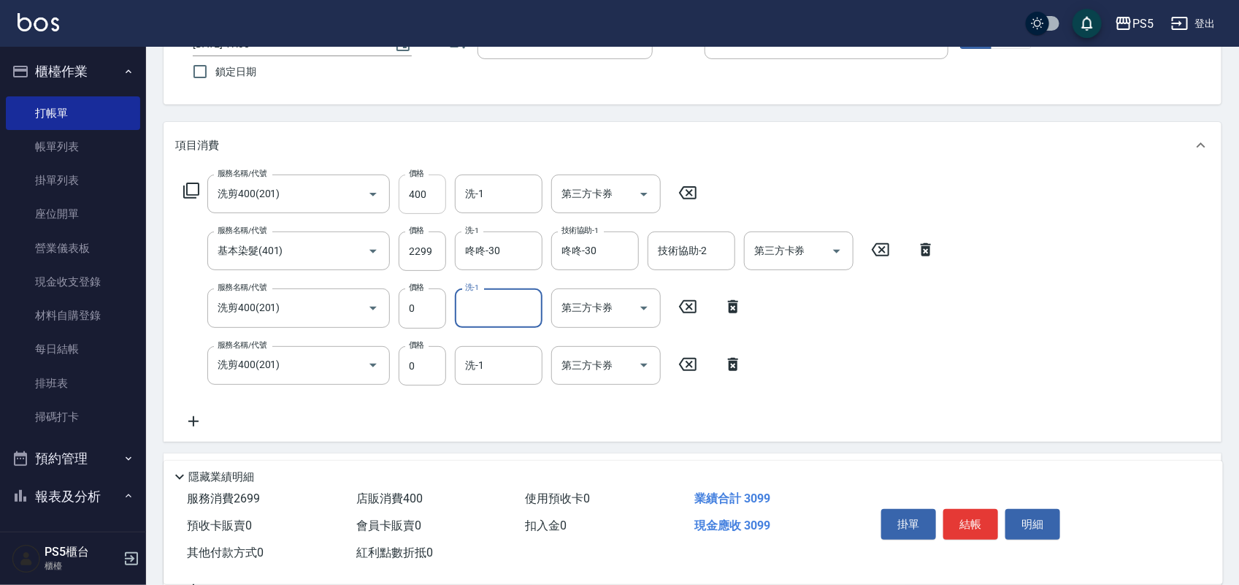
click at [433, 188] on input "400" at bounding box center [422, 194] width 47 height 39
click at [433, 190] on input "400" at bounding box center [422, 194] width 47 height 39
type input "0"
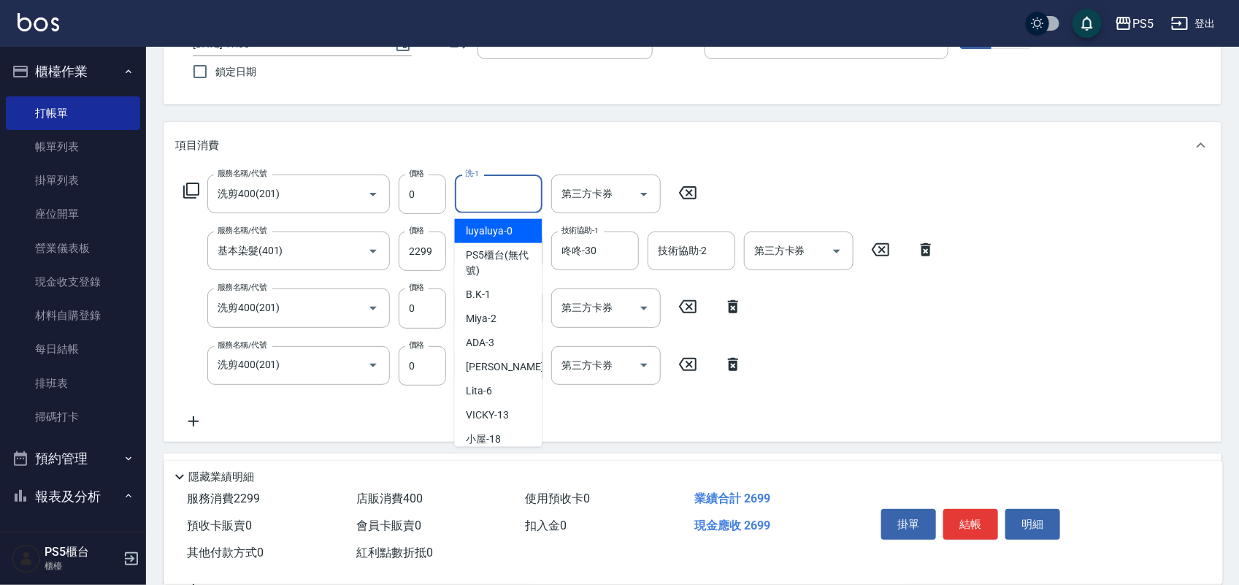
click at [494, 197] on input "洗-1" at bounding box center [499, 194] width 74 height 26
type input "咚咚-30"
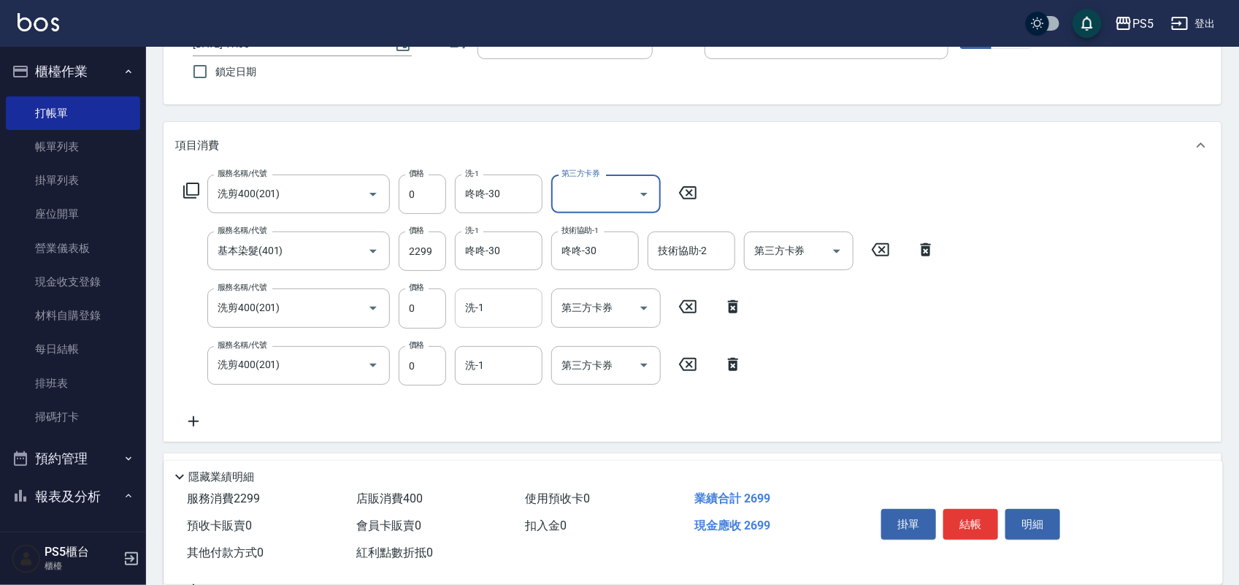
click at [516, 304] on input "洗-1" at bounding box center [499, 308] width 74 height 26
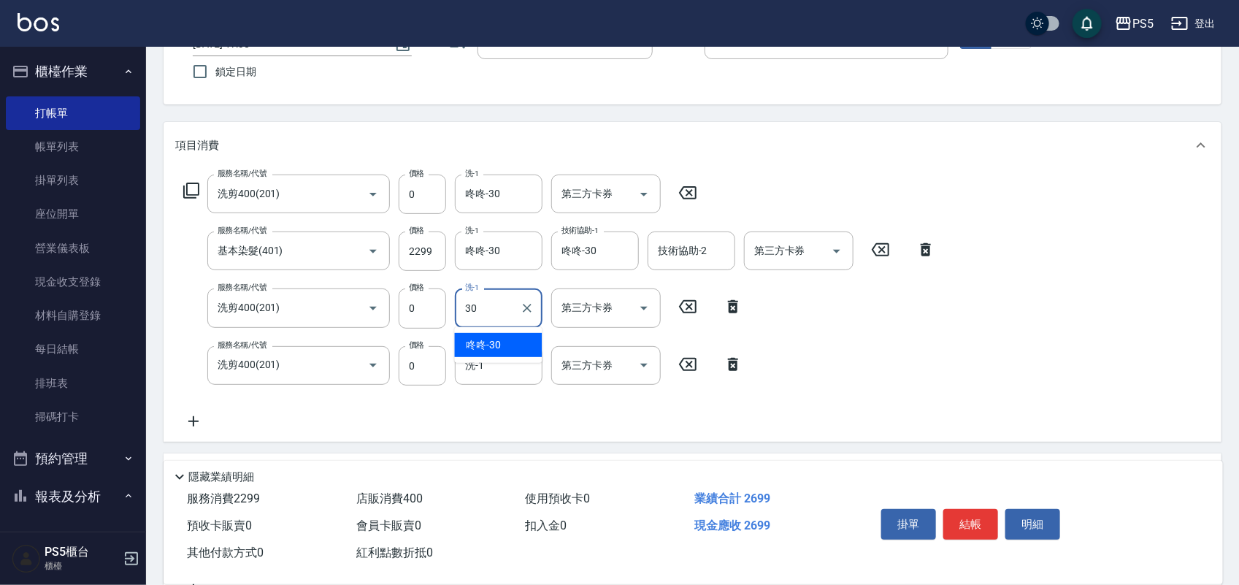
type input "咚咚-30"
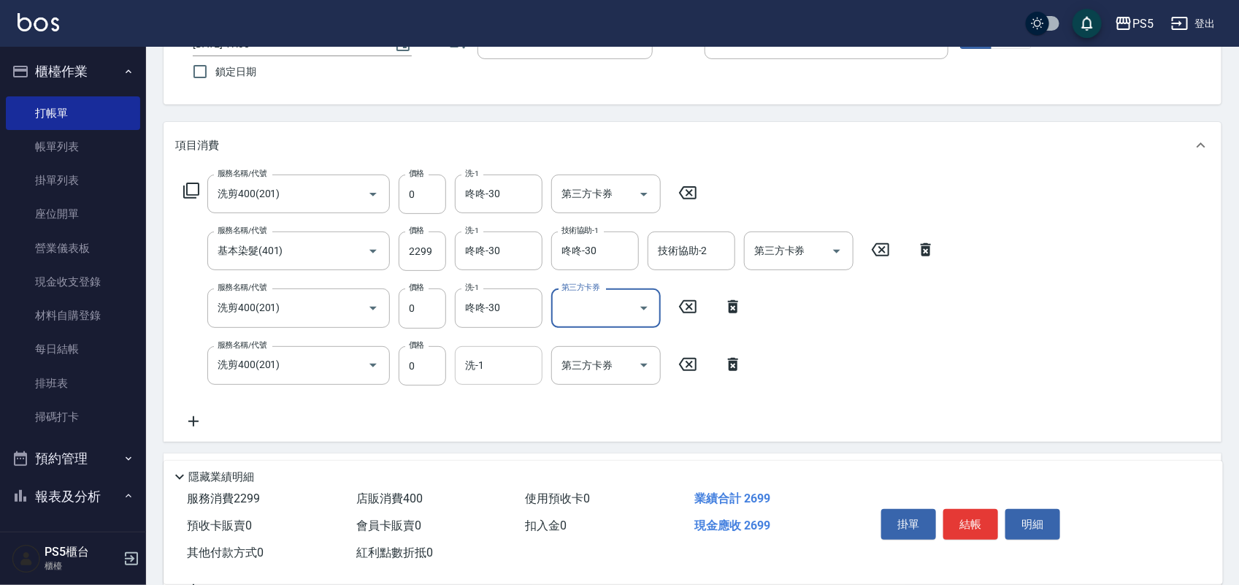
click at [508, 353] on input "洗-1" at bounding box center [499, 366] width 74 height 26
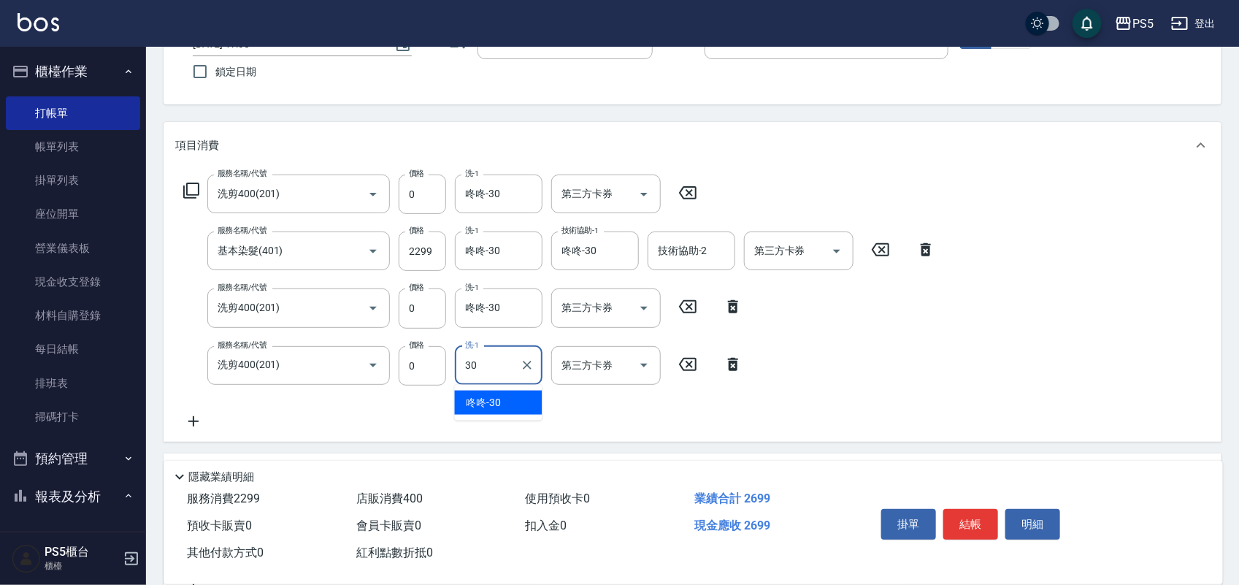
type input "咚咚-30"
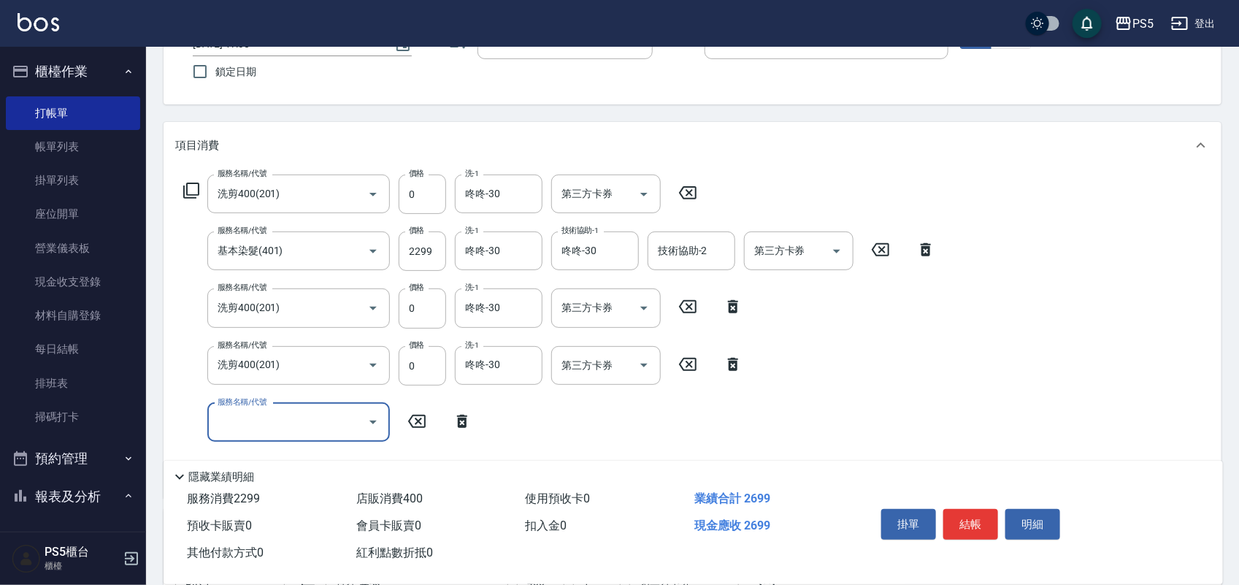
click at [937, 337] on div "服務名稱/代號 洗剪400(201) 服務名稱/代號 價格 0 價格 洗-1 咚咚-30 洗-1 第三方卡券 第三方卡券 服務名稱/代號 基本染髮(401) …" at bounding box center [559, 331] width 769 height 312
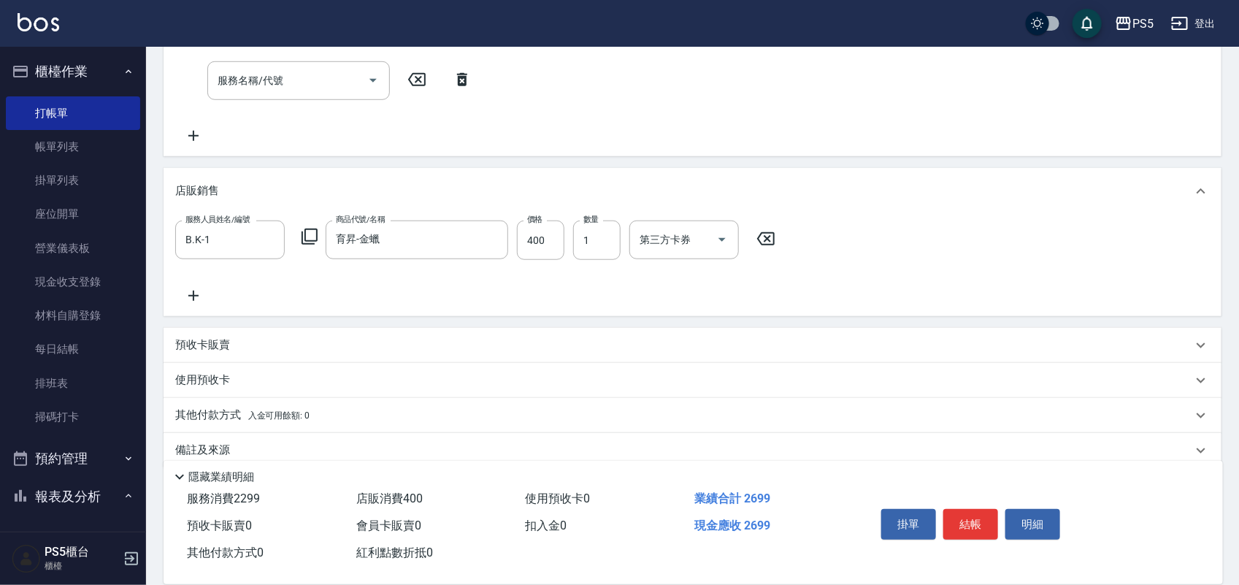
scroll to position [478, 0]
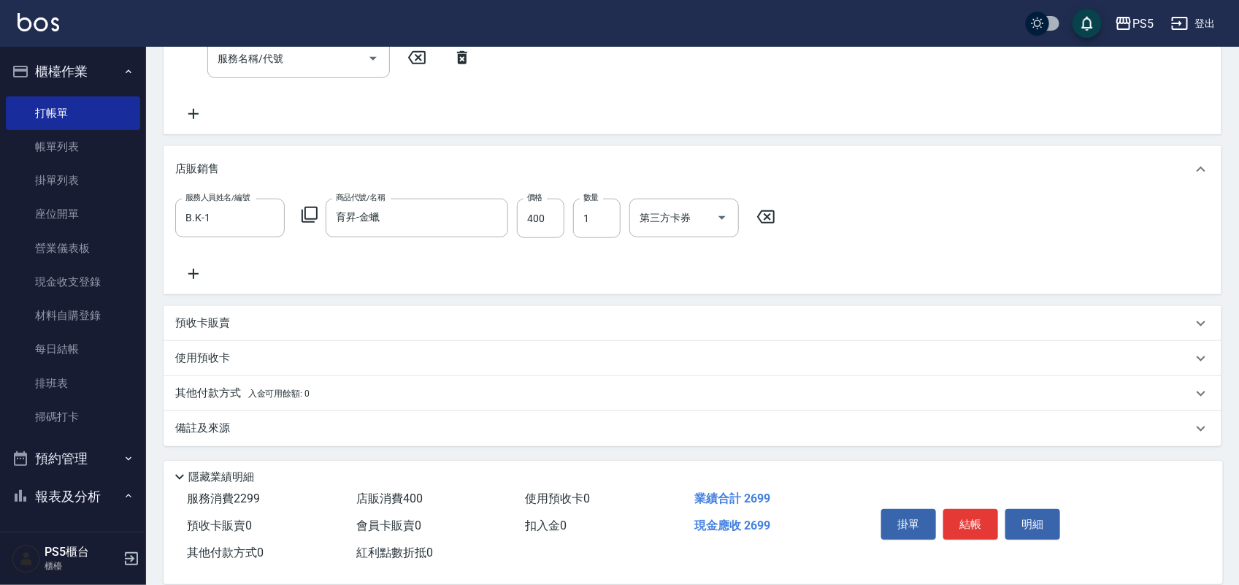
click at [223, 391] on p "其他付款方式 入金可用餘額: 0" at bounding box center [242, 394] width 134 height 16
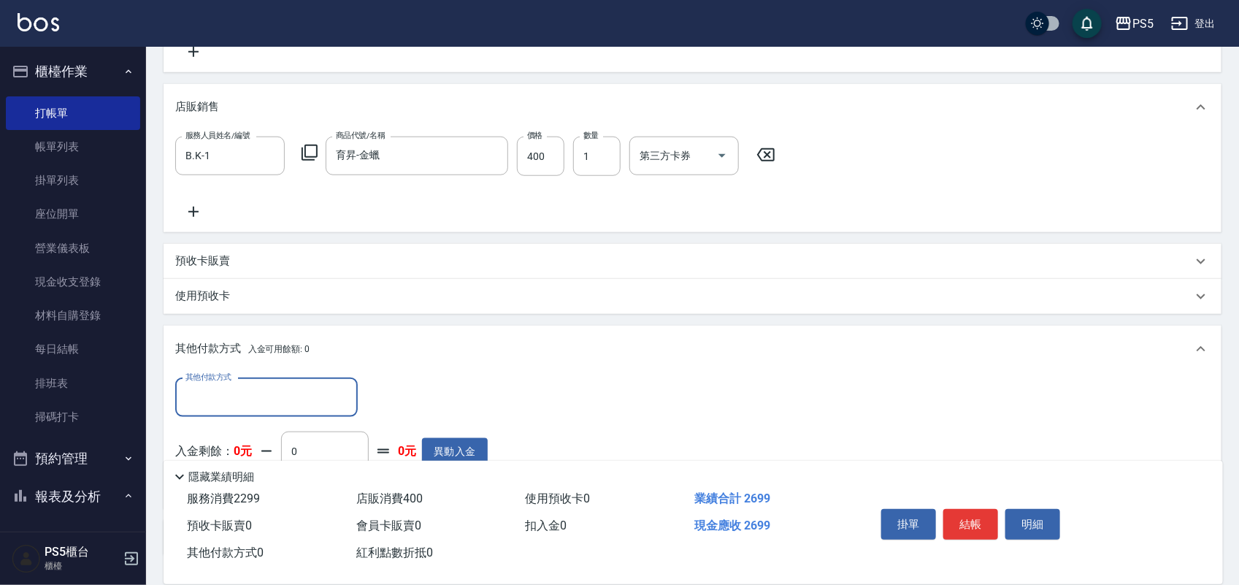
scroll to position [570, 0]
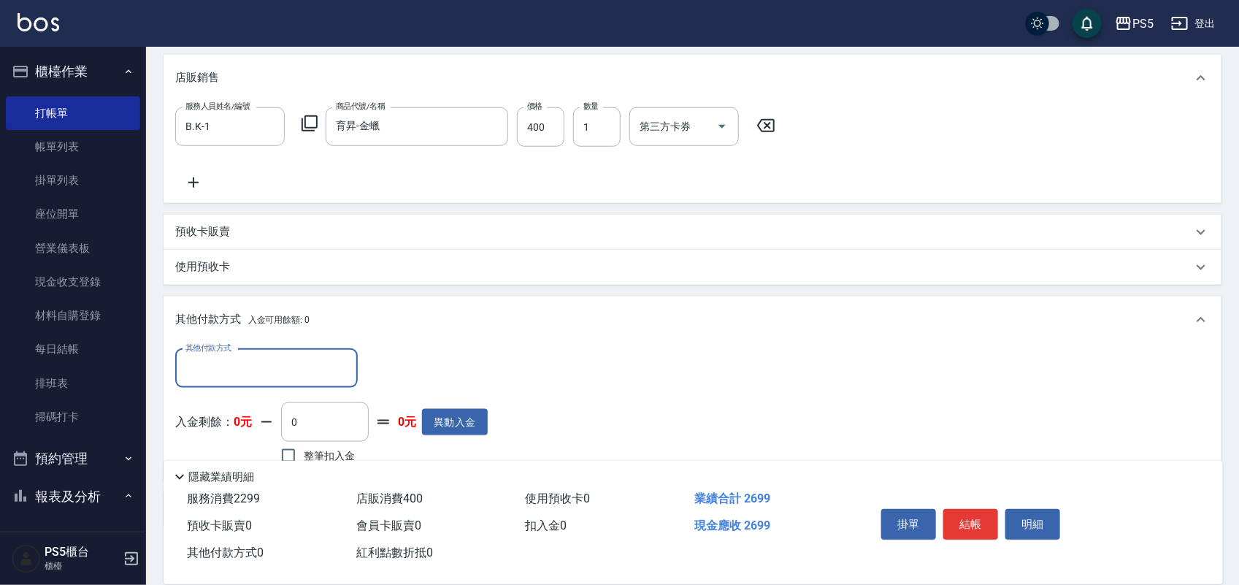
click at [242, 366] on input "其他付款方式" at bounding box center [266, 369] width 169 height 26
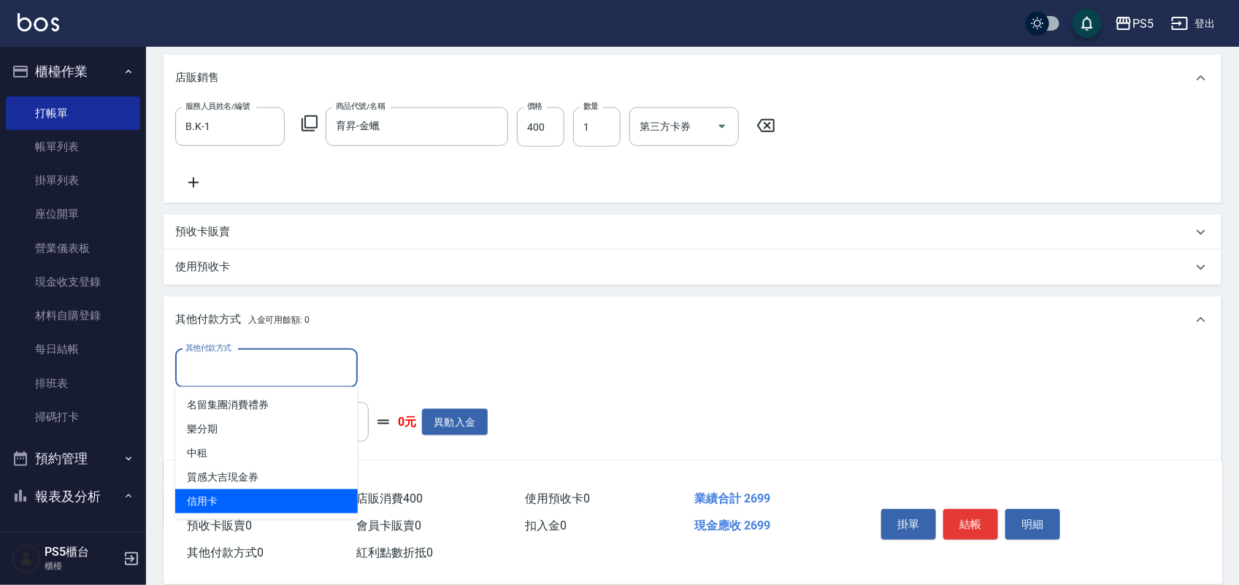
click at [271, 497] on span "信用卡" at bounding box center [266, 501] width 183 height 24
type input "信用卡"
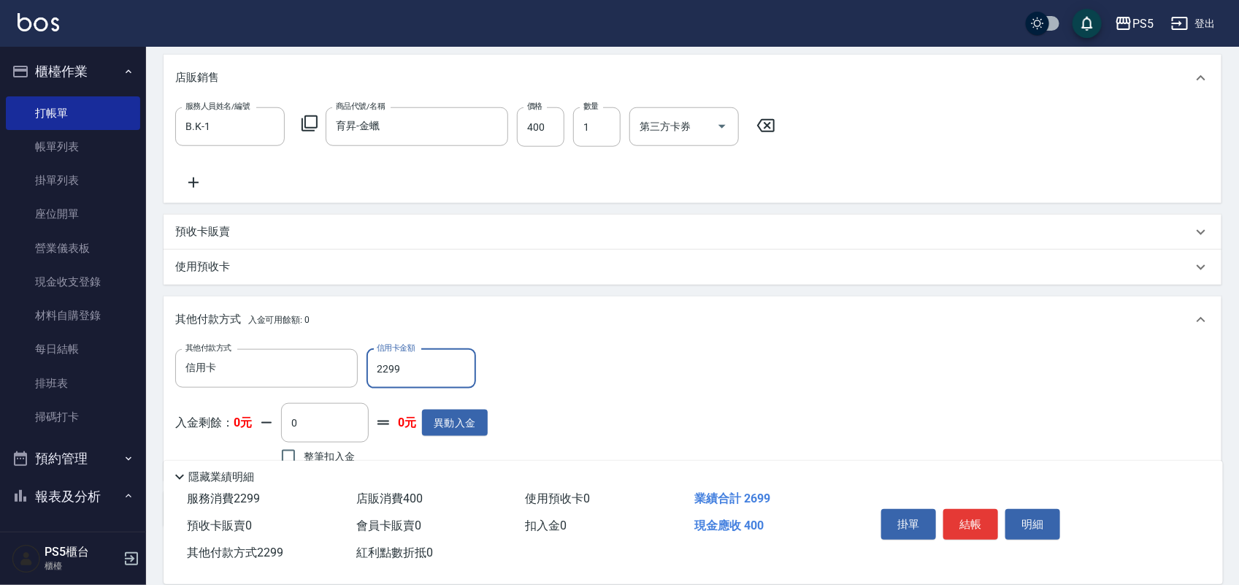
type input "2299"
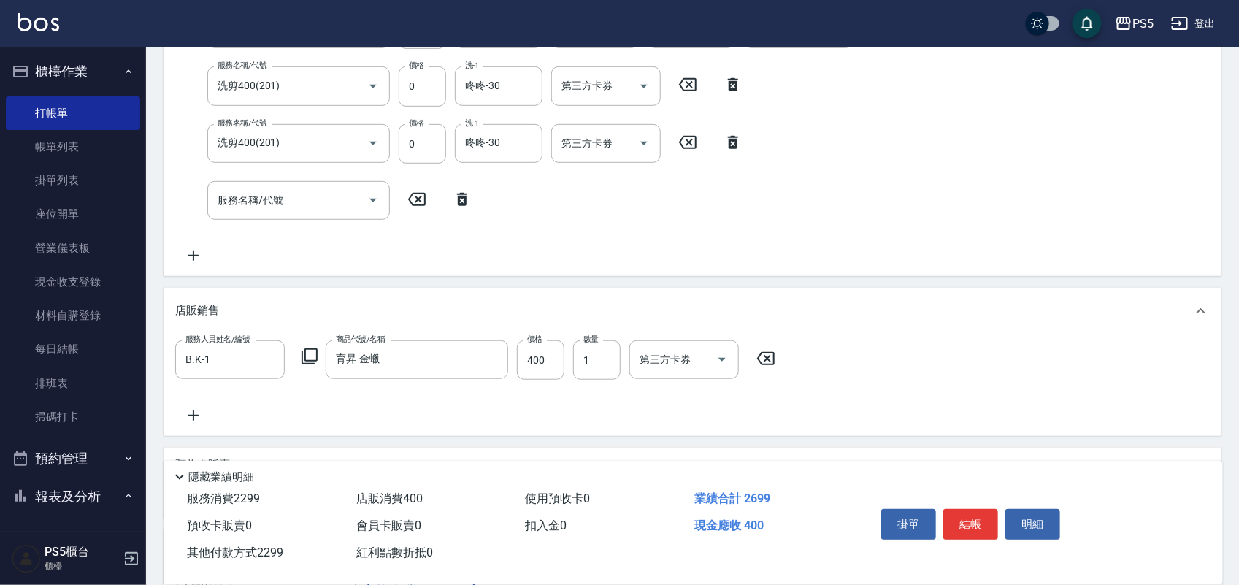
scroll to position [478, 0]
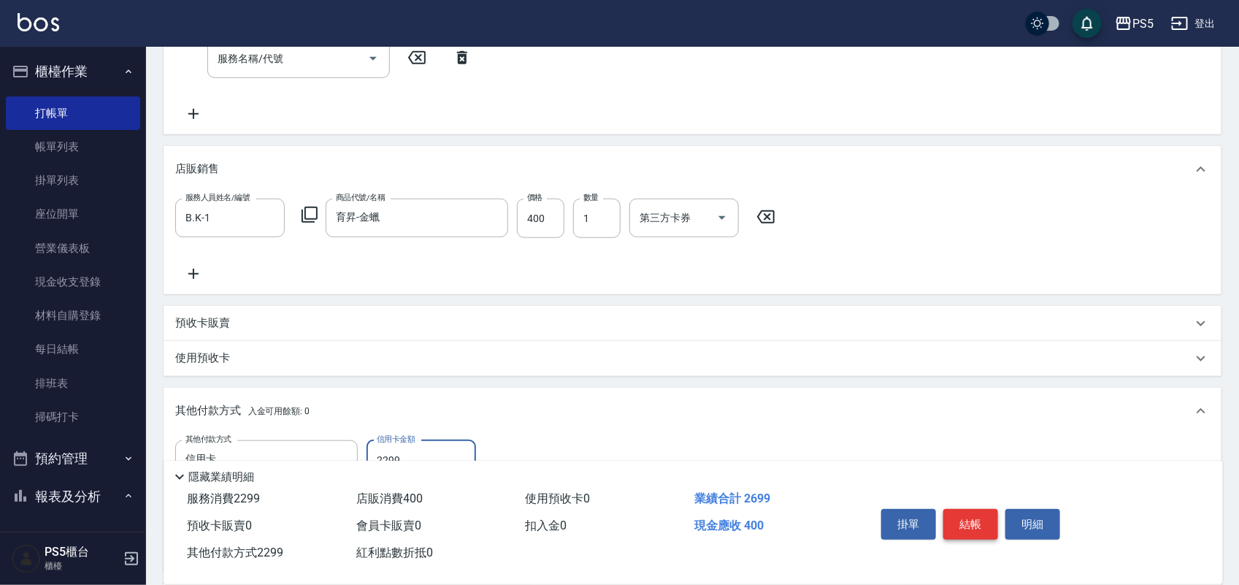
click at [969, 519] on button "結帳" at bounding box center [971, 524] width 55 height 31
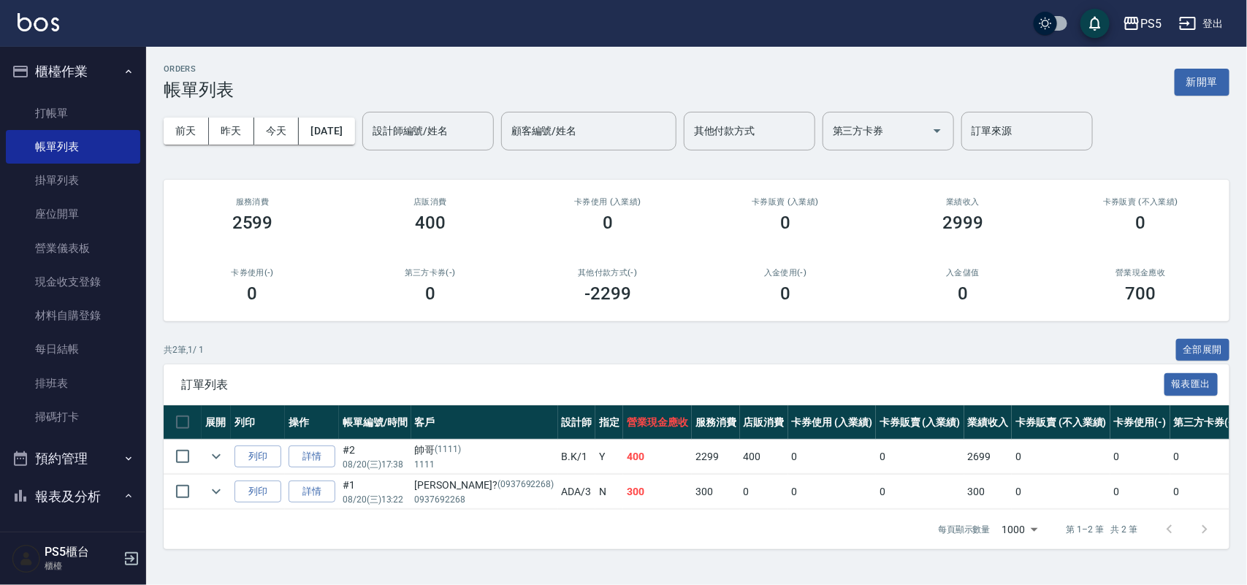
drag, startPoint x: 391, startPoint y: 85, endPoint x: 391, endPoint y: 97, distance: 11.7
click at [399, 95] on div "ORDERS 帳單列表 新開單" at bounding box center [697, 82] width 1066 height 36
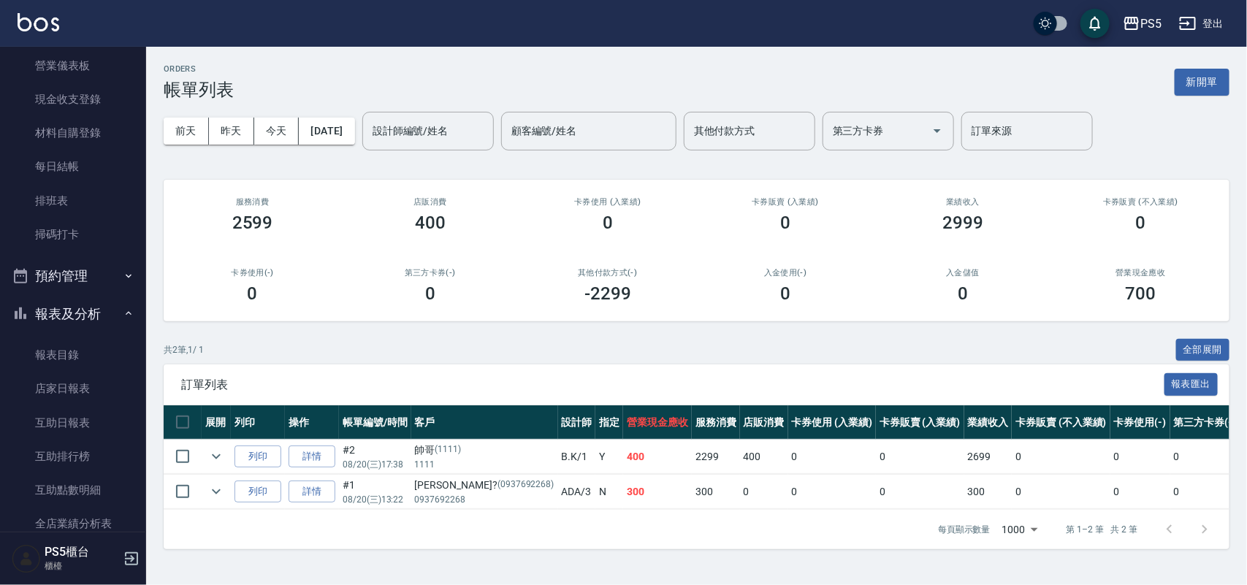
scroll to position [365, 0]
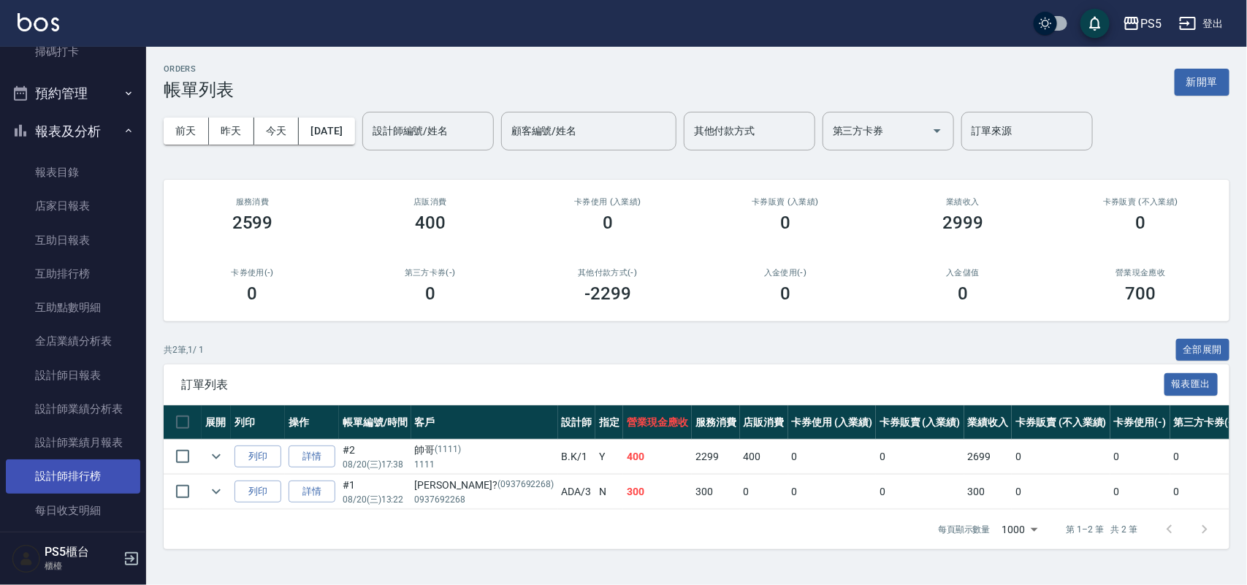
click at [99, 479] on link "設計師排行榜" at bounding box center [73, 476] width 134 height 34
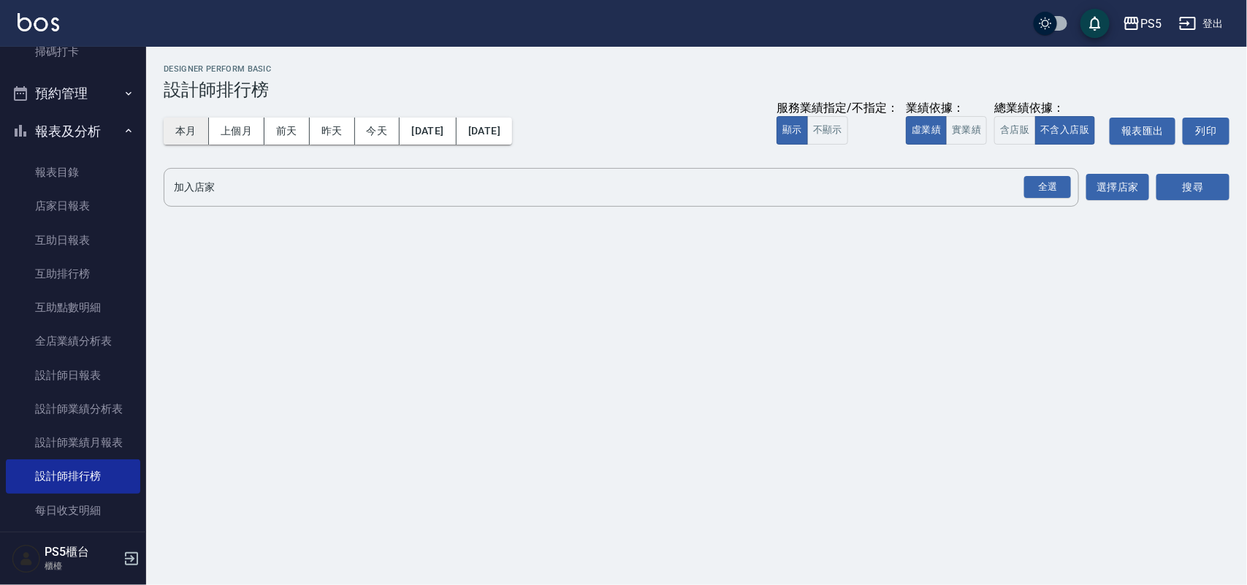
click at [196, 139] on button "本月" at bounding box center [186, 131] width 45 height 27
click at [824, 126] on button "不顯示" at bounding box center [827, 130] width 41 height 28
click at [1056, 187] on div "全選" at bounding box center [1047, 187] width 47 height 23
click at [1199, 177] on button "搜尋" at bounding box center [1192, 188] width 73 height 27
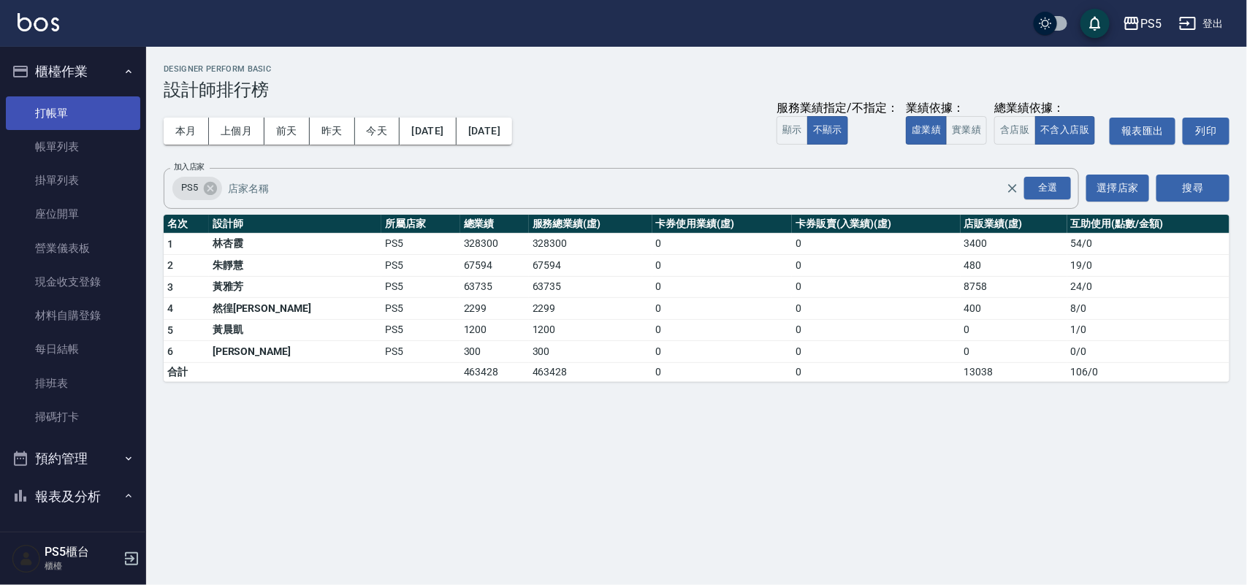
click at [55, 104] on link "打帳單" at bounding box center [73, 113] width 134 height 34
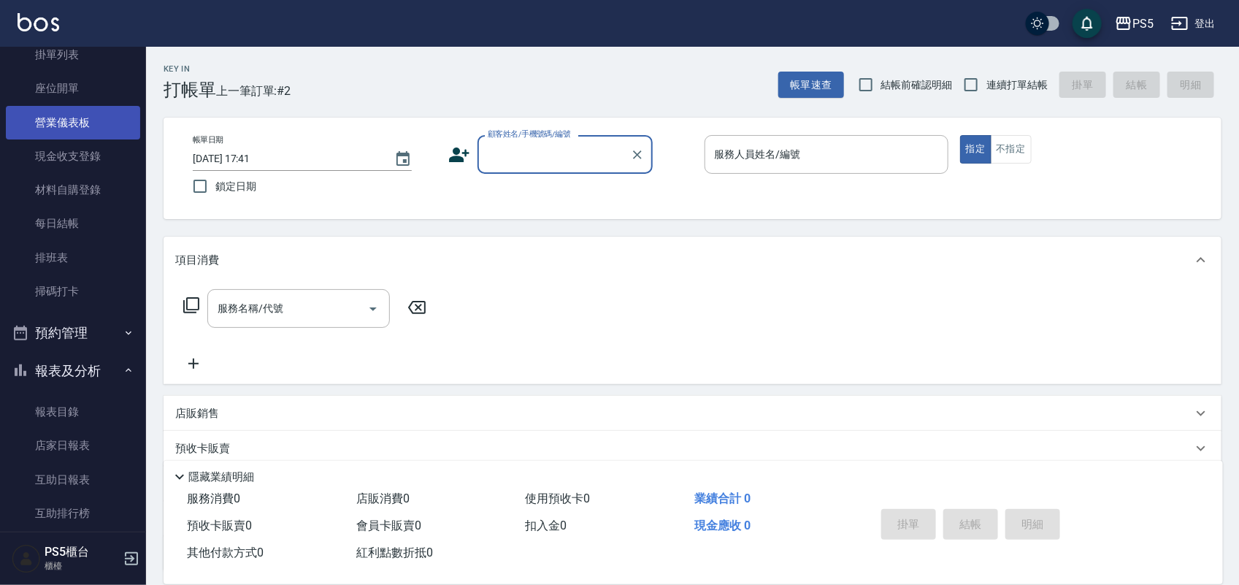
scroll to position [365, 0]
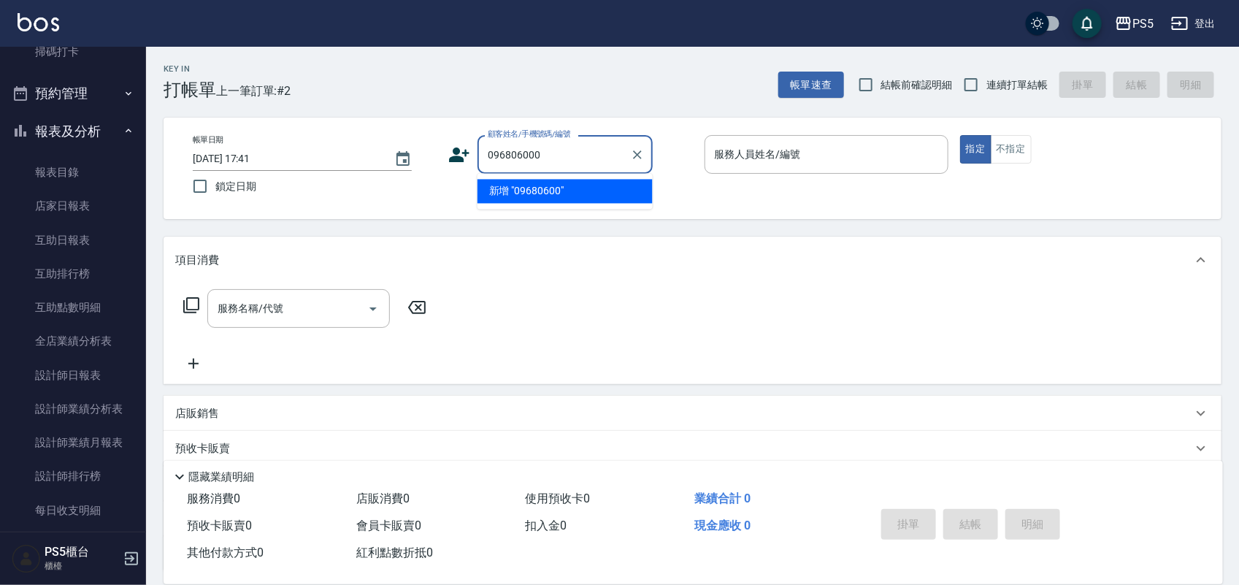
type input "0968060002"
drag, startPoint x: 564, startPoint y: 144, endPoint x: 340, endPoint y: 148, distance: 224.3
click at [327, 154] on div "帳單日期 [DATE] 17:41 鎖定日期 顧客姓名/手機號碼/編號 0968060002 顧客姓名/手機號碼/編號 服務人員姓名/編號 服務人員姓名/編號…" at bounding box center [692, 168] width 1023 height 66
click at [448, 156] on icon at bounding box center [459, 155] width 22 height 22
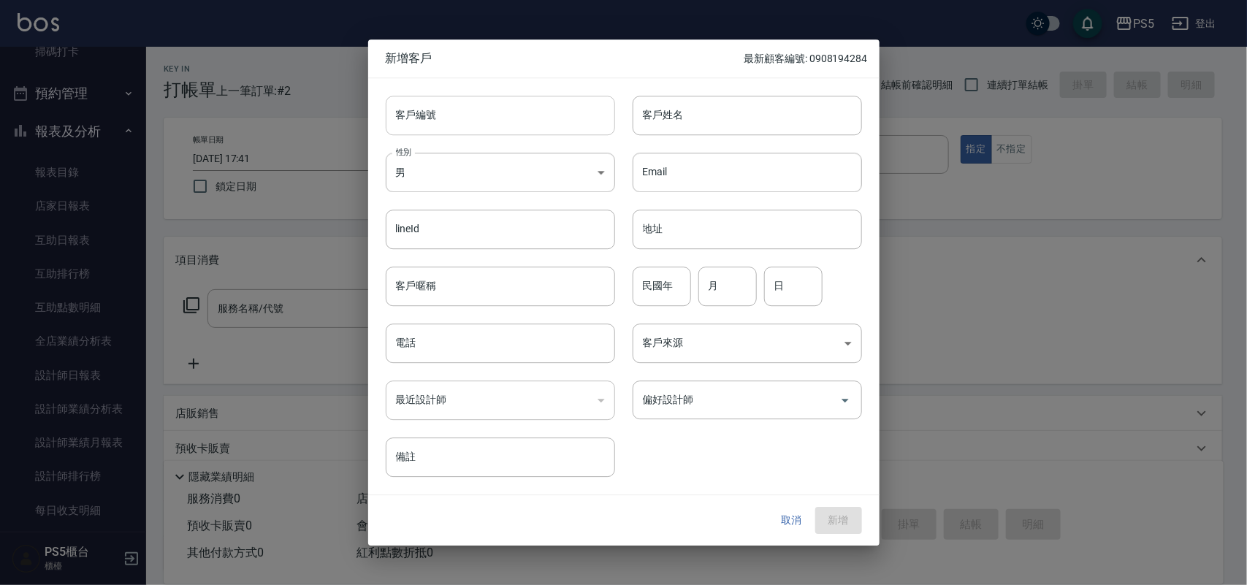
drag, startPoint x: 454, startPoint y: 88, endPoint x: 446, endPoint y: 115, distance: 28.9
click at [446, 99] on div "客戶編號 客戶編號" at bounding box center [491, 106] width 247 height 57
click at [446, 115] on input "客戶編號" at bounding box center [500, 115] width 229 height 39
paste input "0968060002"
type input "0968060002"
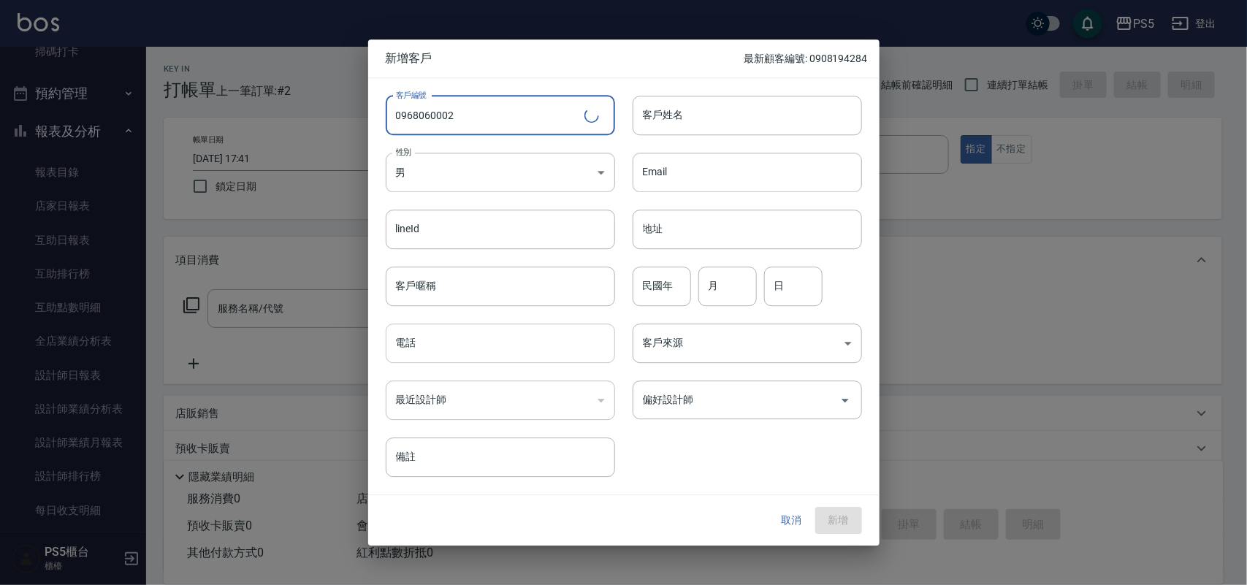
click at [462, 345] on input "電話" at bounding box center [500, 343] width 229 height 39
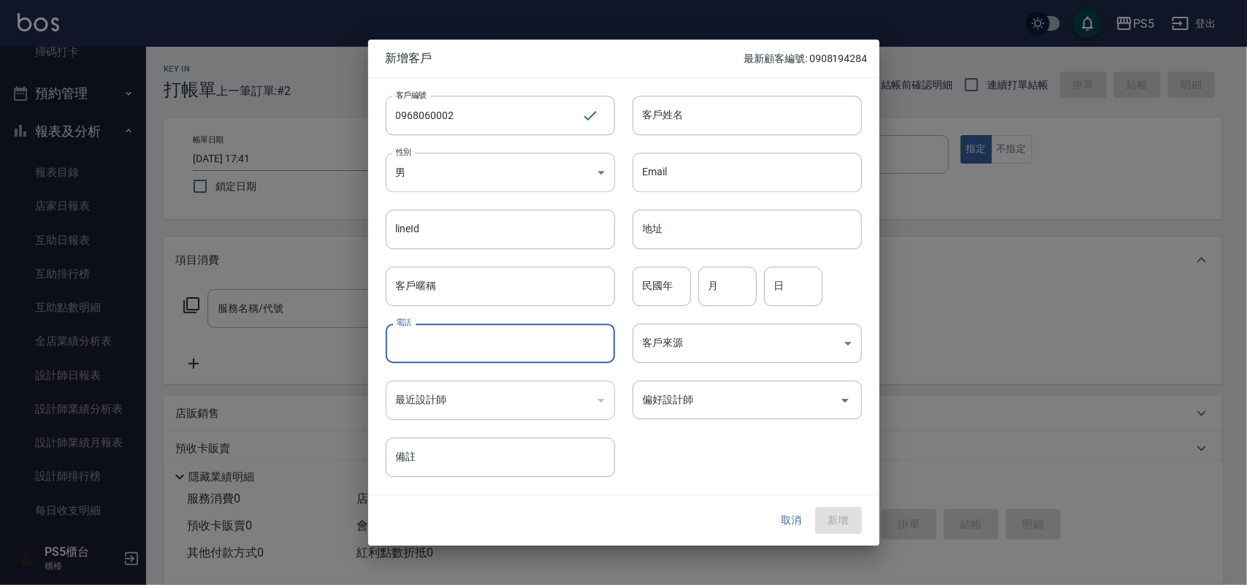
paste input "0968060002"
type input "0968060002"
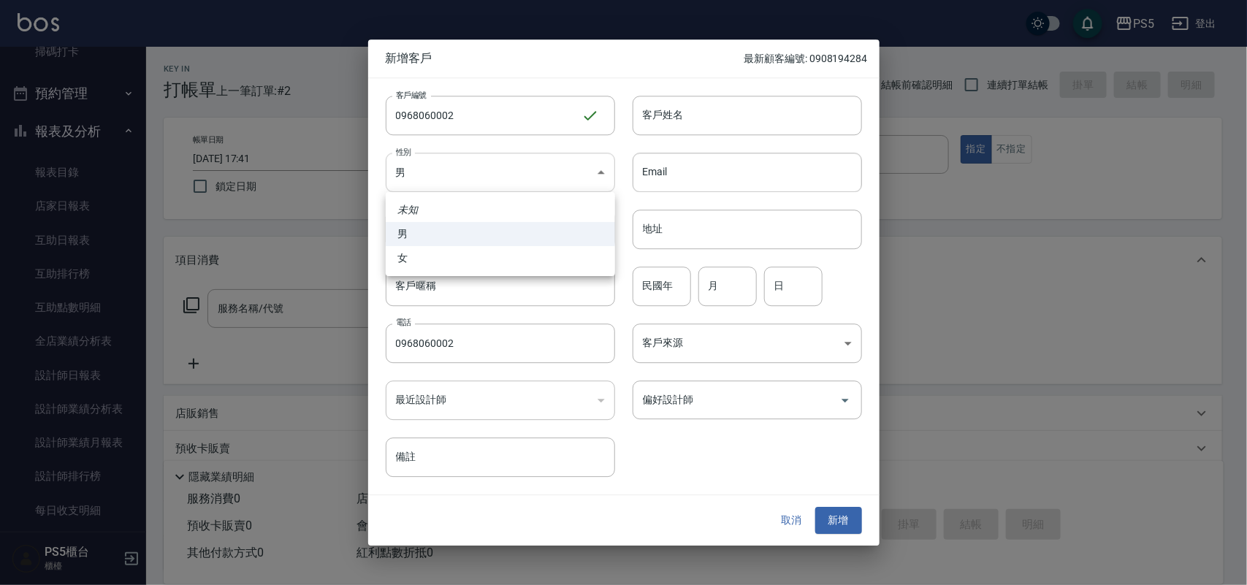
click at [469, 187] on body "PS5 登出 櫃檯作業 打帳單 帳單列表 掛單列表 座位開單 營業儀表板 現金收支登錄 材料自購登錄 每日結帳 排班表 掃碼打卡 預約管理 預約管理 單日預約…" at bounding box center [623, 355] width 1247 height 711
click at [460, 251] on li "女" at bounding box center [500, 258] width 229 height 24
type input "[DEMOGRAPHIC_DATA]"
click at [745, 121] on input "客戶姓名" at bounding box center [746, 115] width 229 height 39
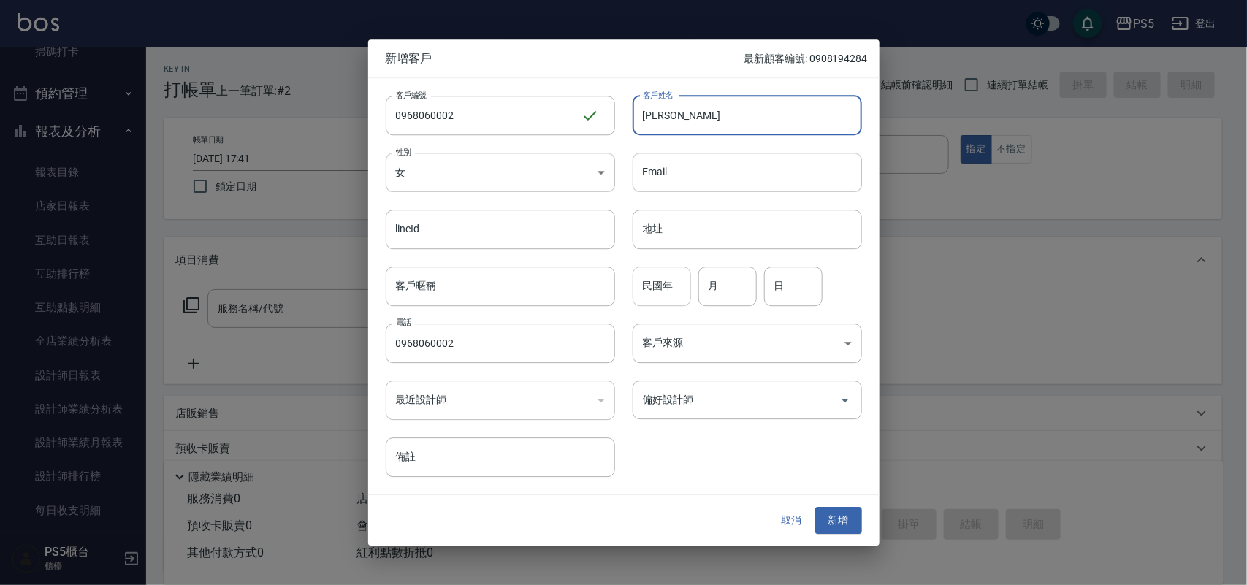
type input "[PERSON_NAME]"
click at [684, 293] on input "民國年" at bounding box center [661, 286] width 58 height 39
type input "91"
type input "11"
type input "18"
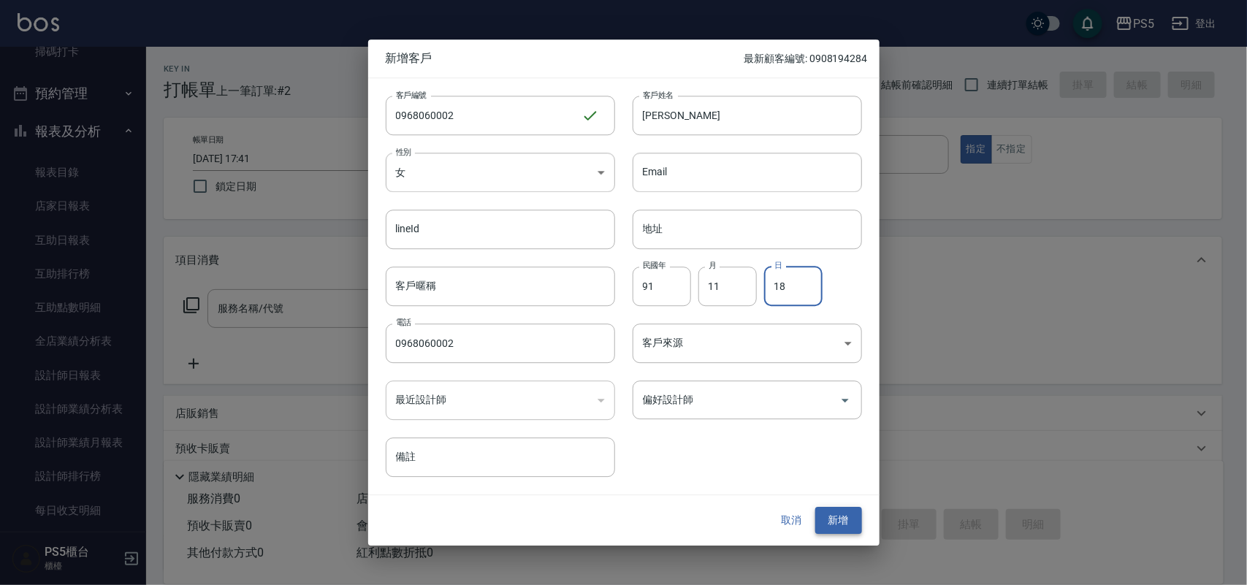
click at [831, 527] on button "新增" at bounding box center [838, 521] width 47 height 27
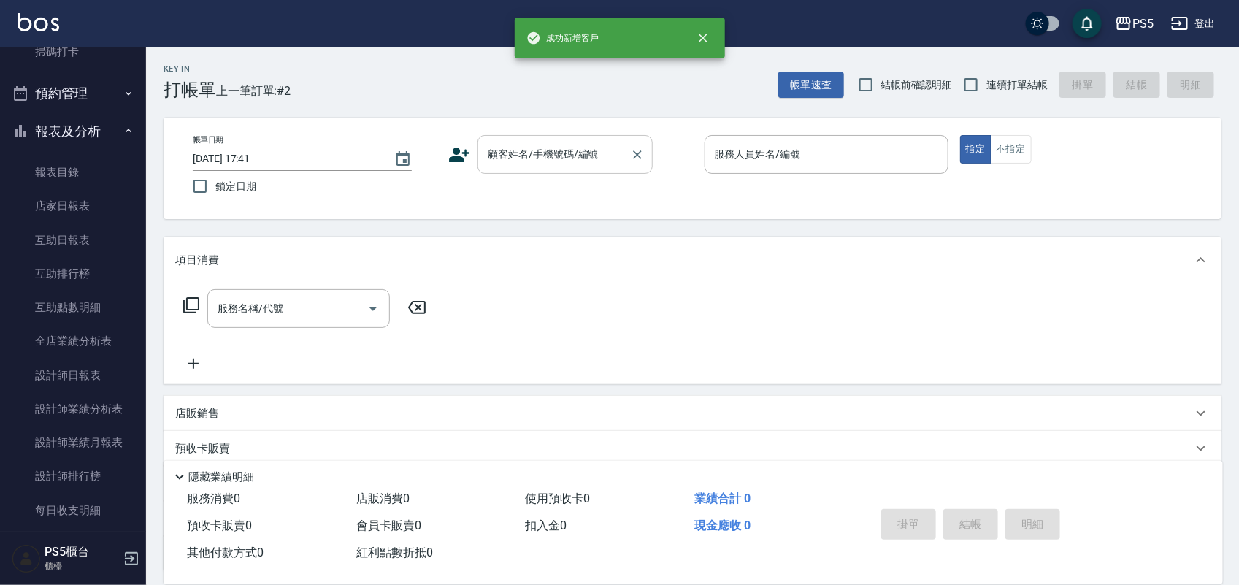
click at [549, 158] on input "顧客姓名/手機號碼/編號" at bounding box center [554, 155] width 140 height 26
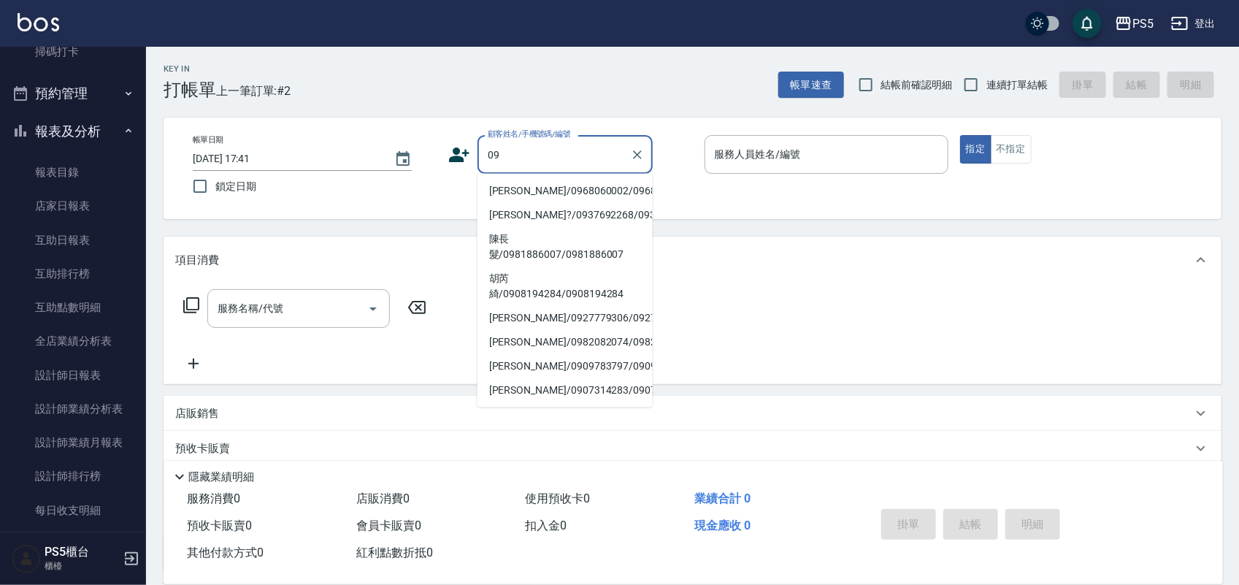
click at [511, 188] on li "[PERSON_NAME]/0968060002/0968060002" at bounding box center [565, 192] width 175 height 24
type input "[PERSON_NAME]/0968060002/0968060002"
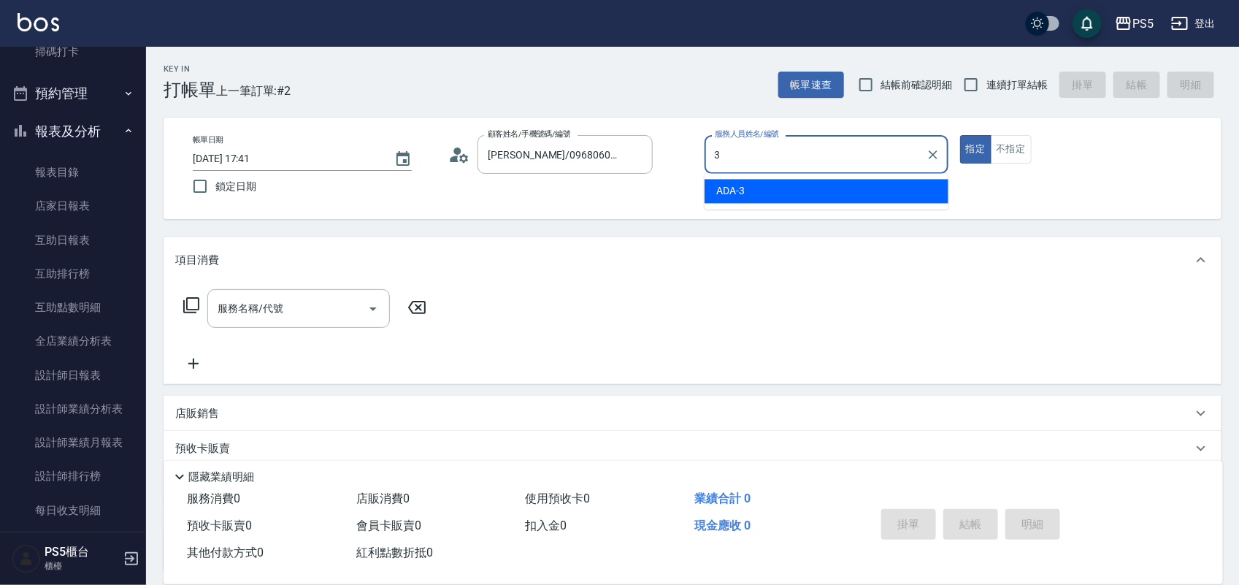
type input "ADA-3"
type button "true"
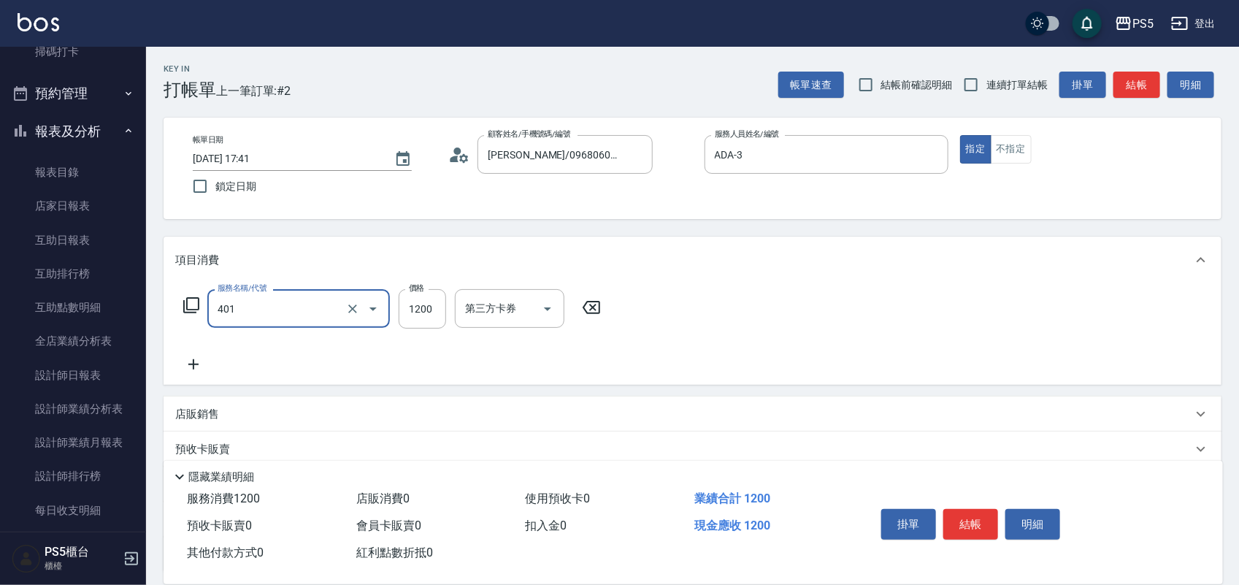
type input "基本染髮(401)"
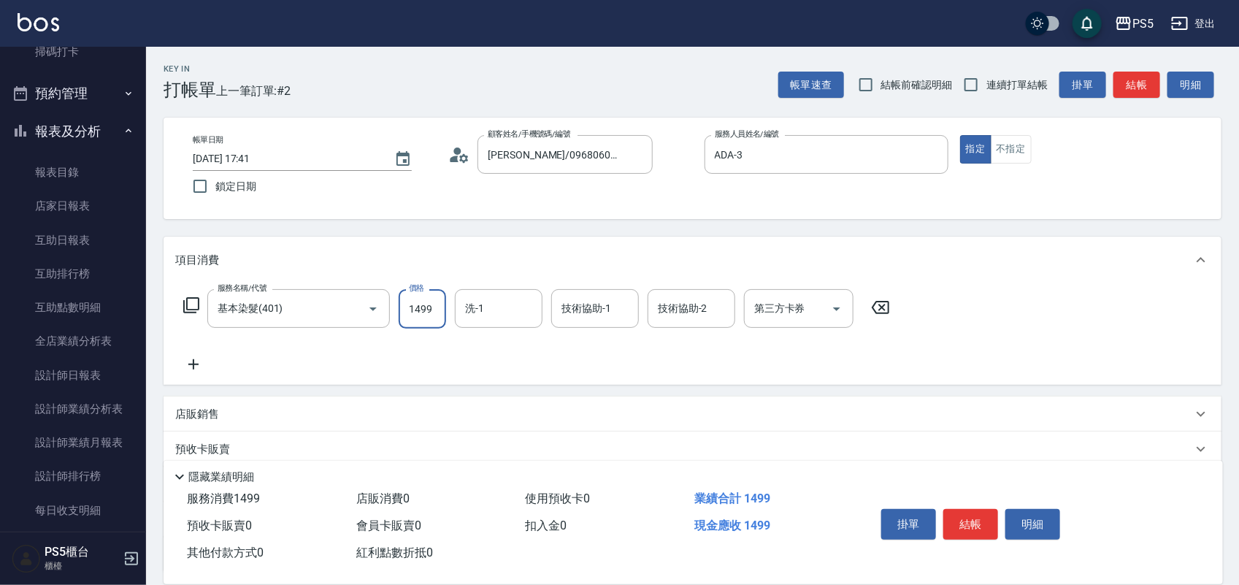
type input "1499"
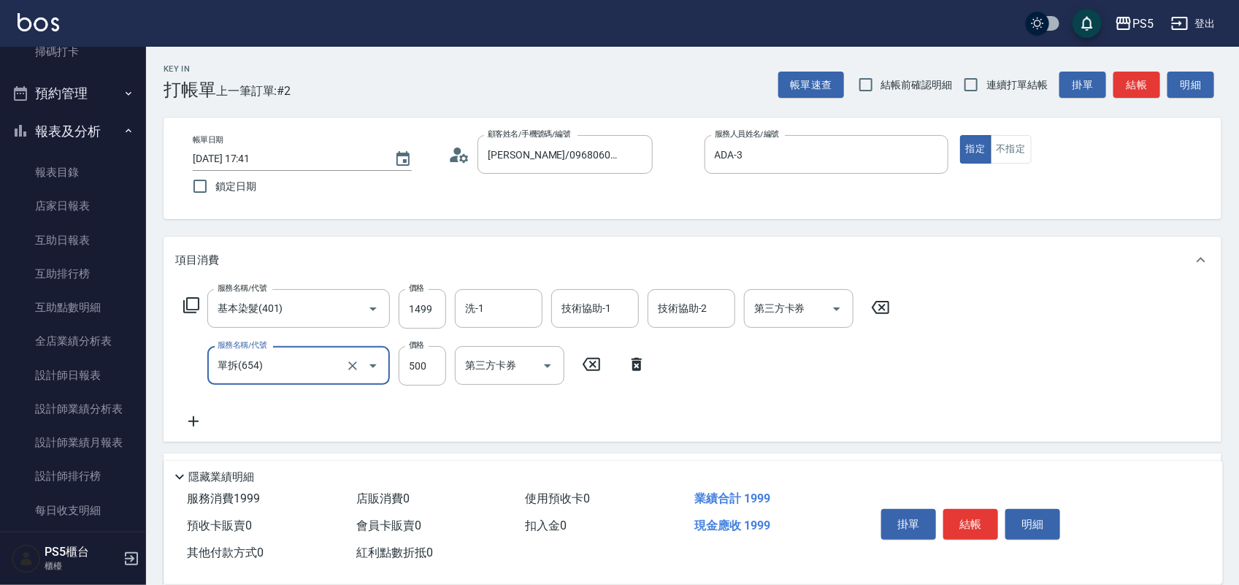
type input "單拆(654)"
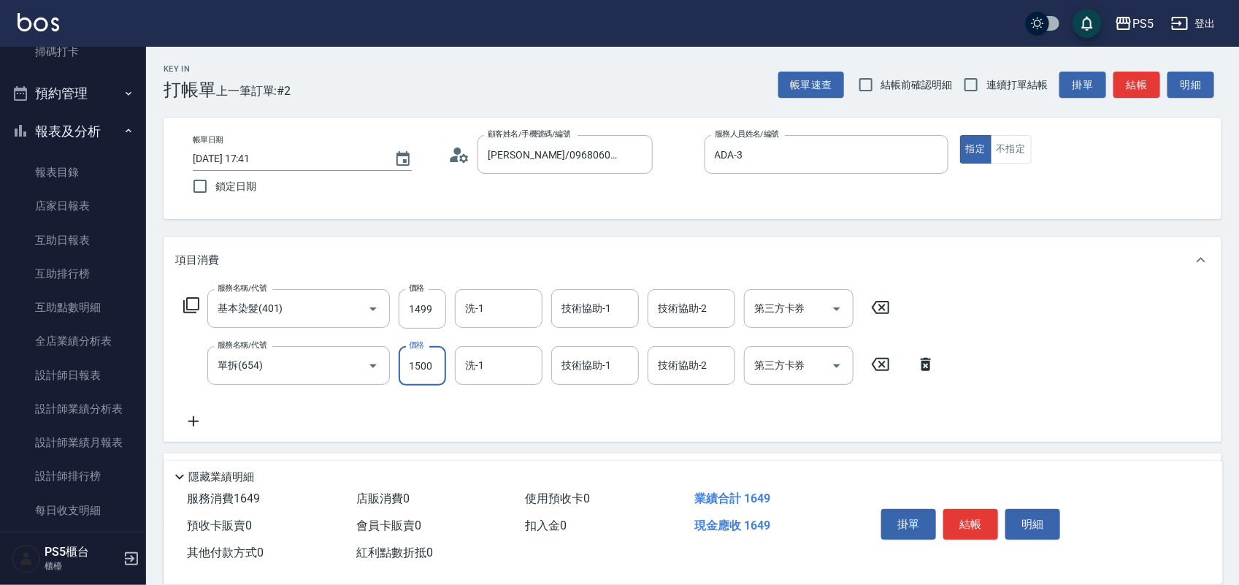
type input "1500"
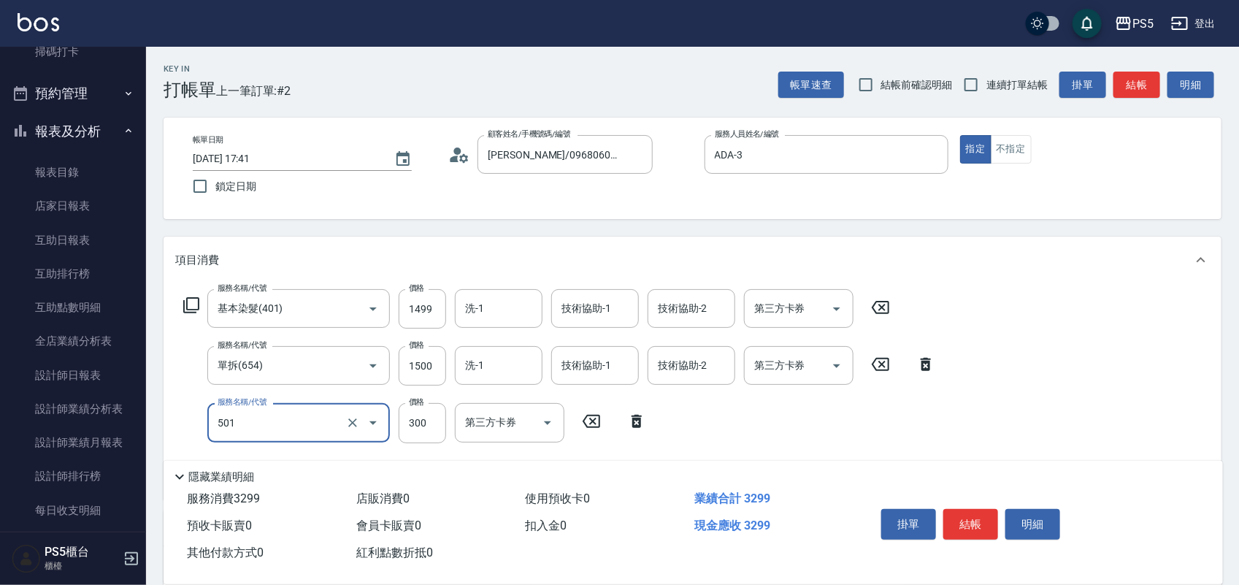
type input "自備護髮(501)"
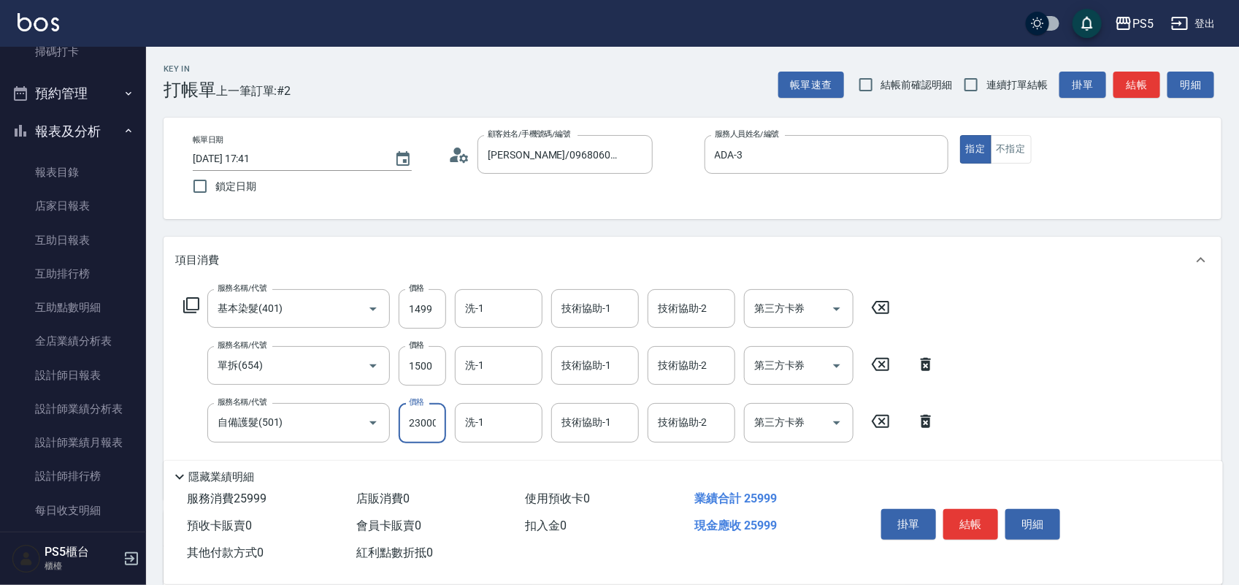
scroll to position [0, 1]
type input "2300"
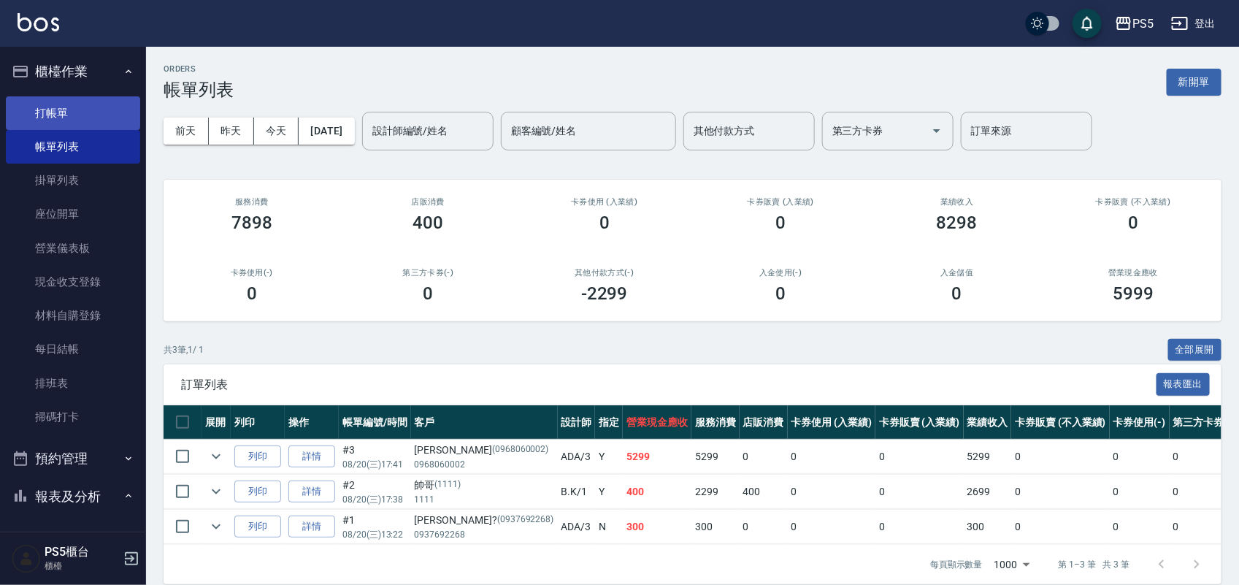
click at [66, 107] on link "打帳單" at bounding box center [73, 113] width 134 height 34
